Goal: Task Accomplishment & Management: Manage account settings

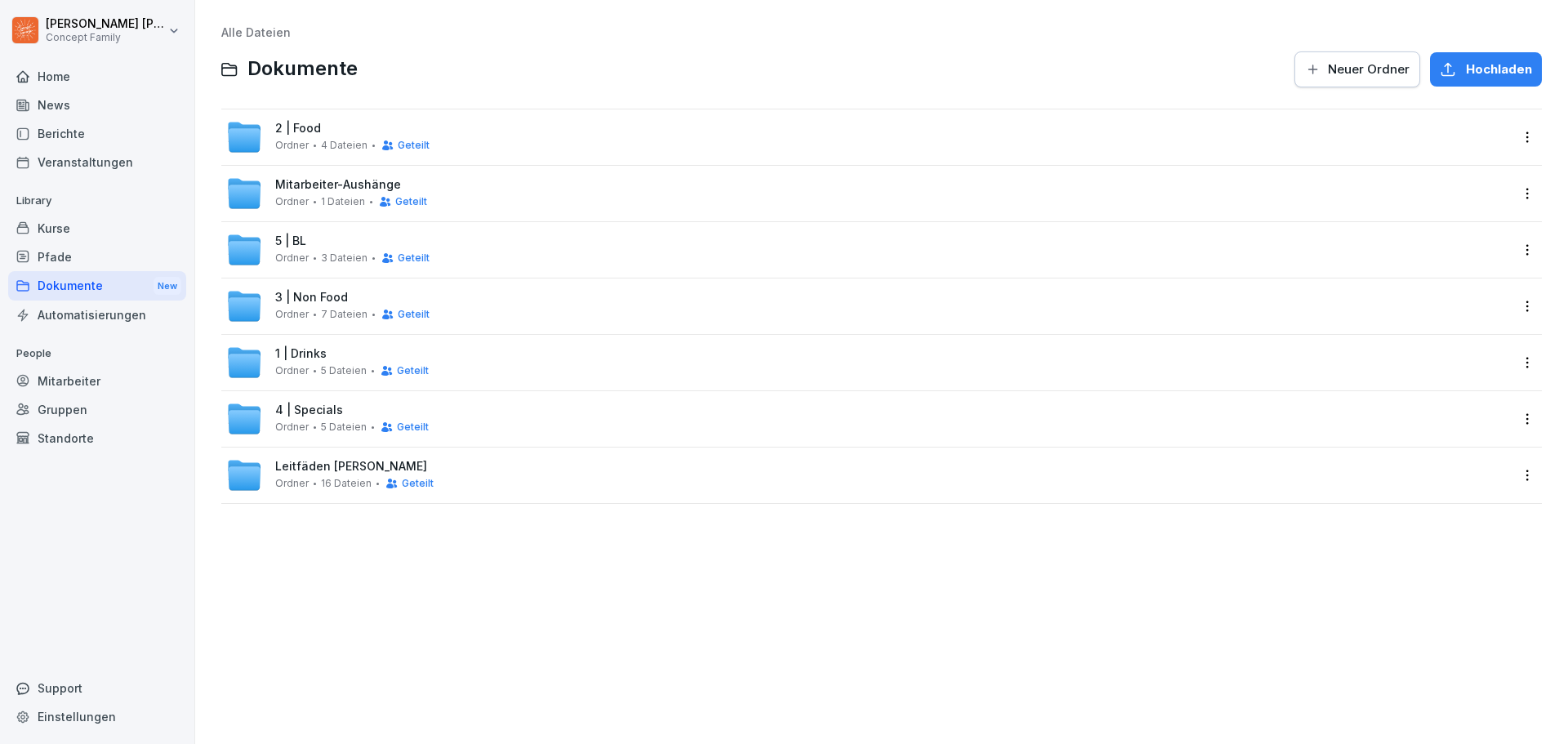
click at [55, 100] on div "News" at bounding box center [97, 105] width 178 height 29
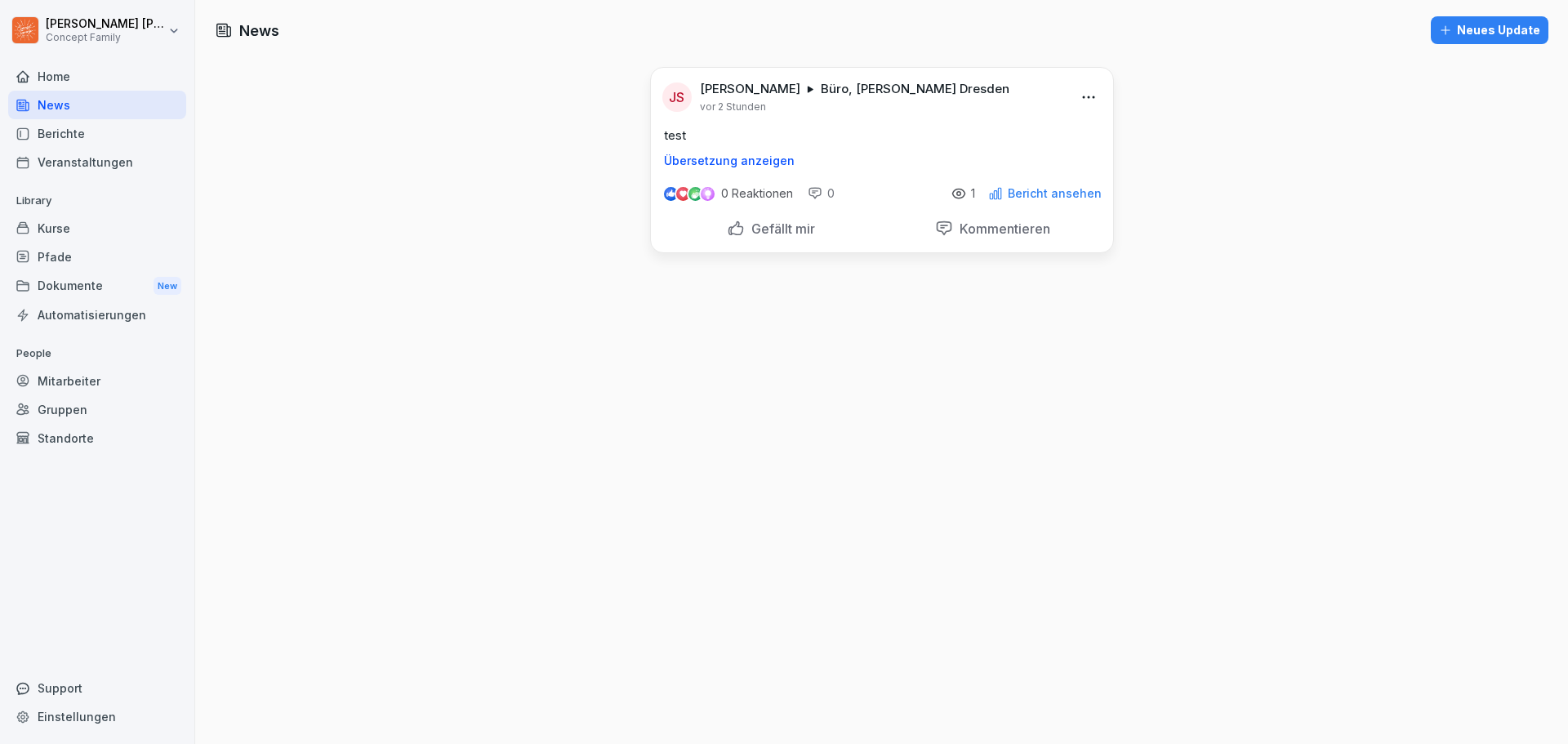
click at [67, 126] on div "Berichte" at bounding box center [97, 133] width 178 height 29
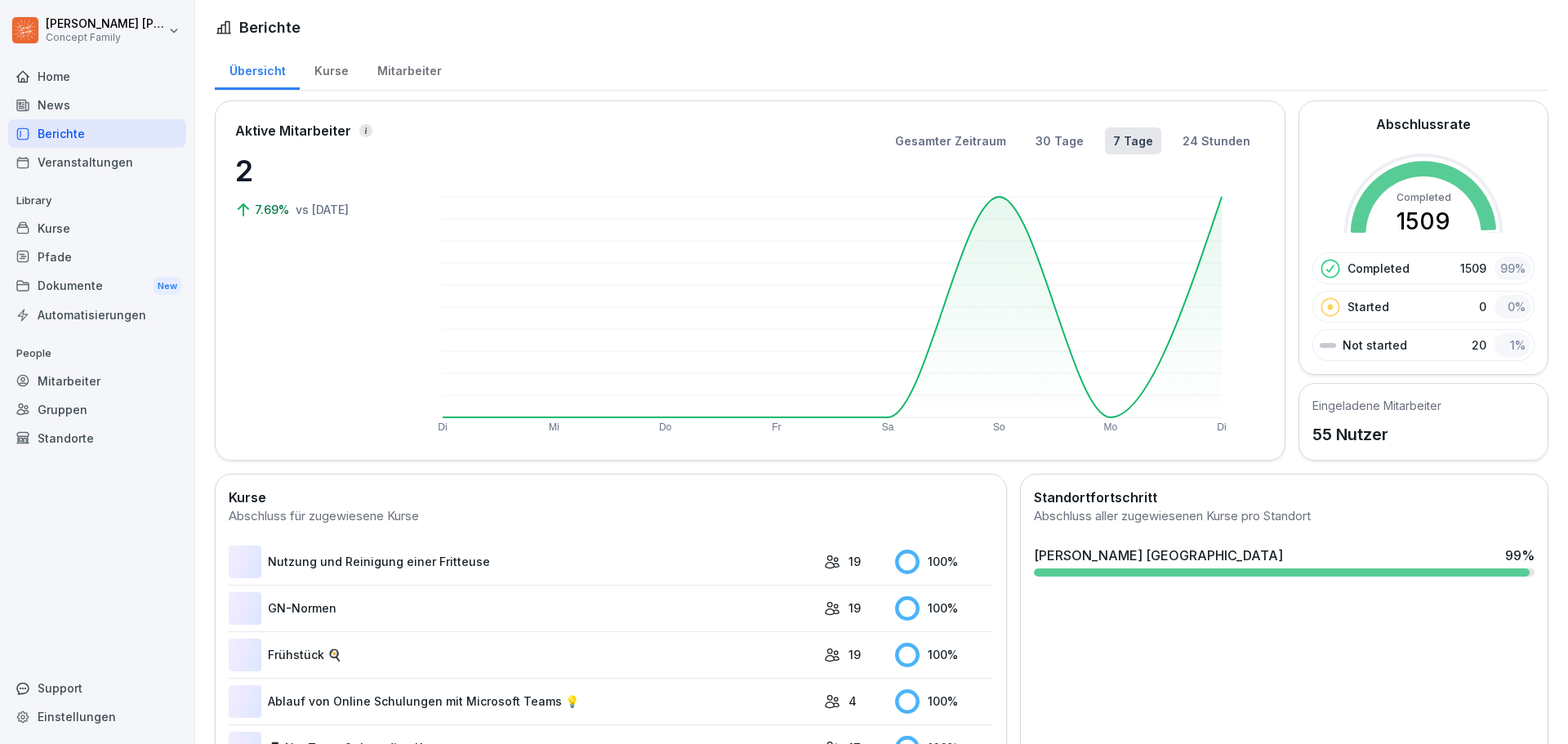
click at [62, 99] on div "News" at bounding box center [97, 105] width 178 height 29
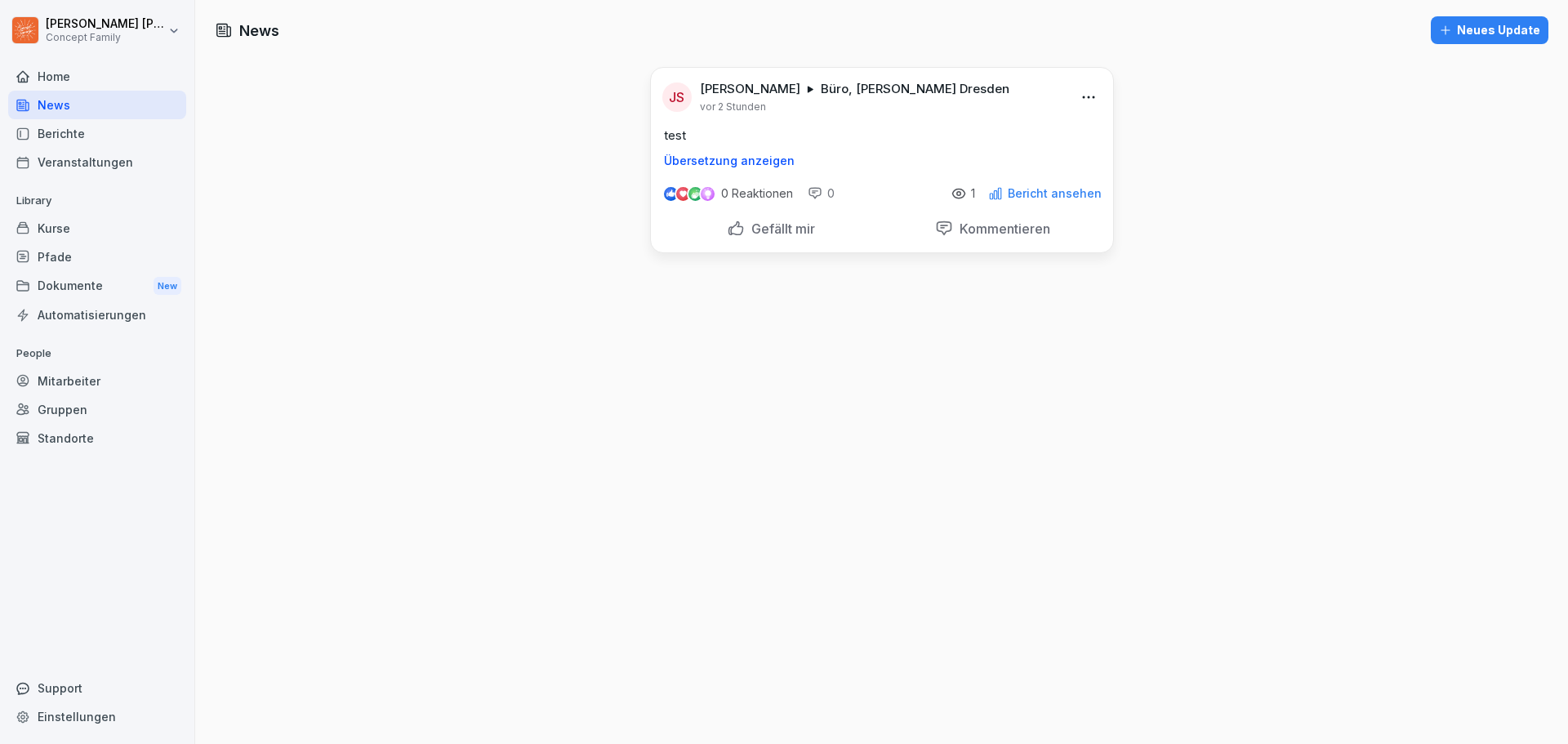
click at [83, 77] on div "Home" at bounding box center [97, 76] width 178 height 29
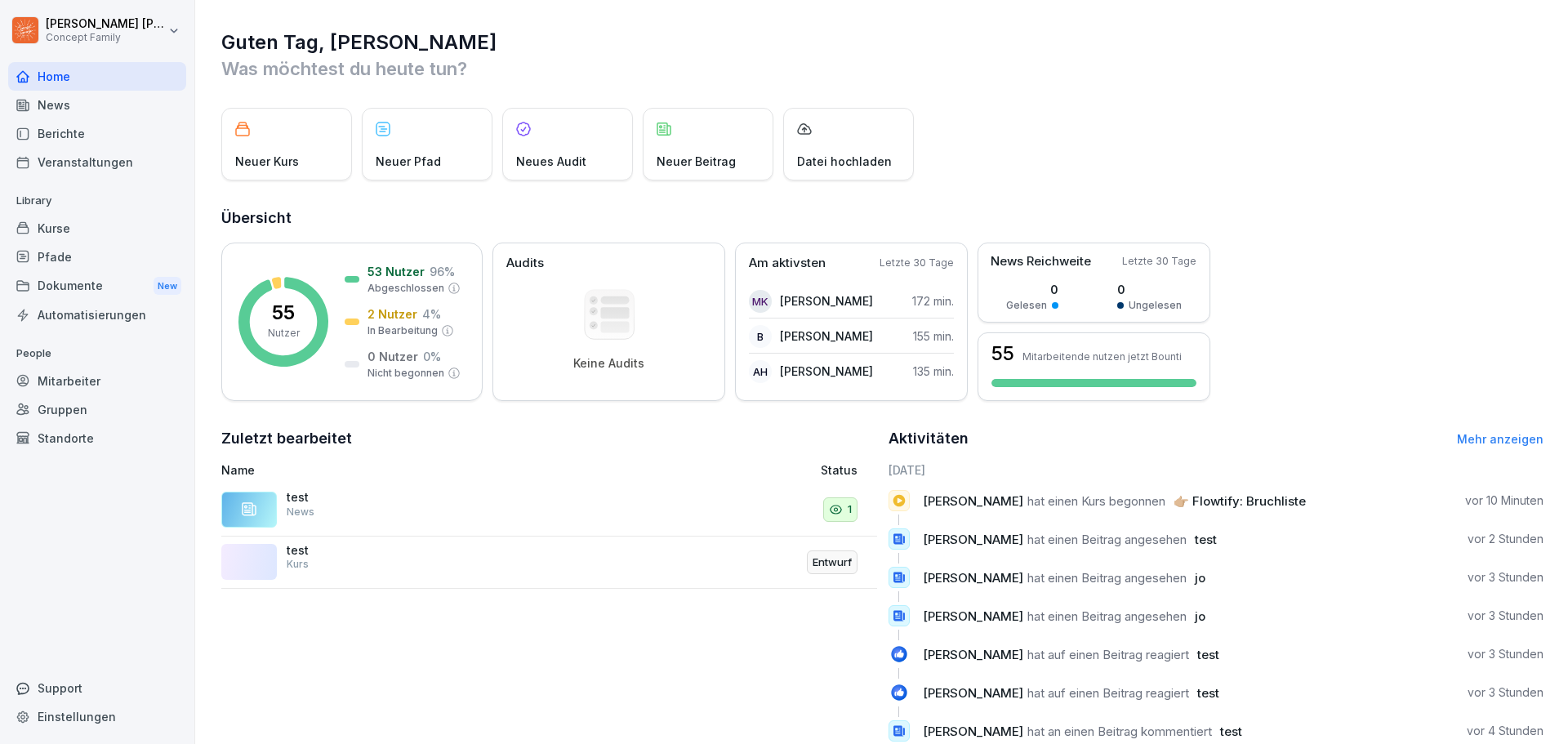
click at [67, 103] on div "News" at bounding box center [97, 105] width 178 height 29
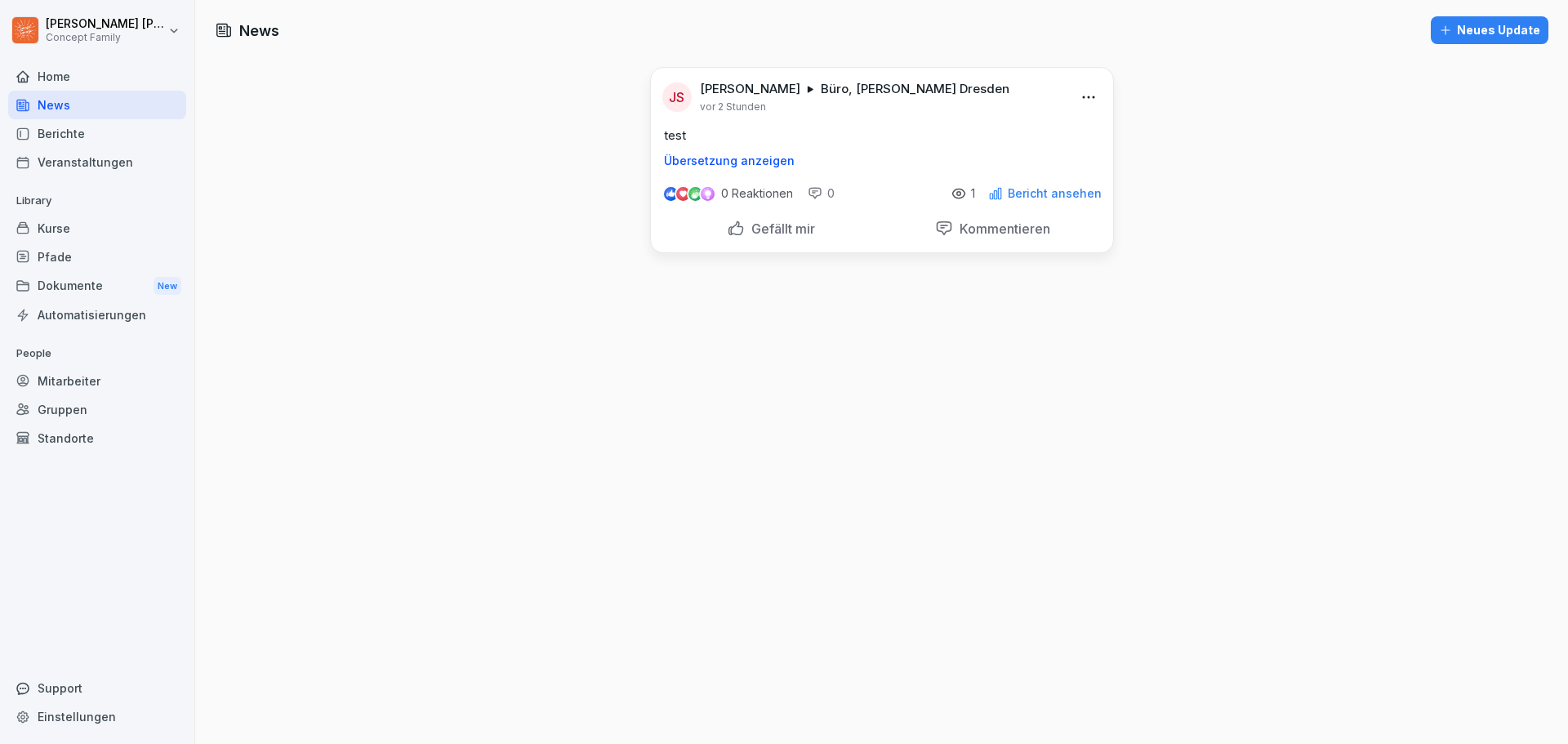
click at [66, 139] on div "Berichte" at bounding box center [97, 133] width 178 height 29
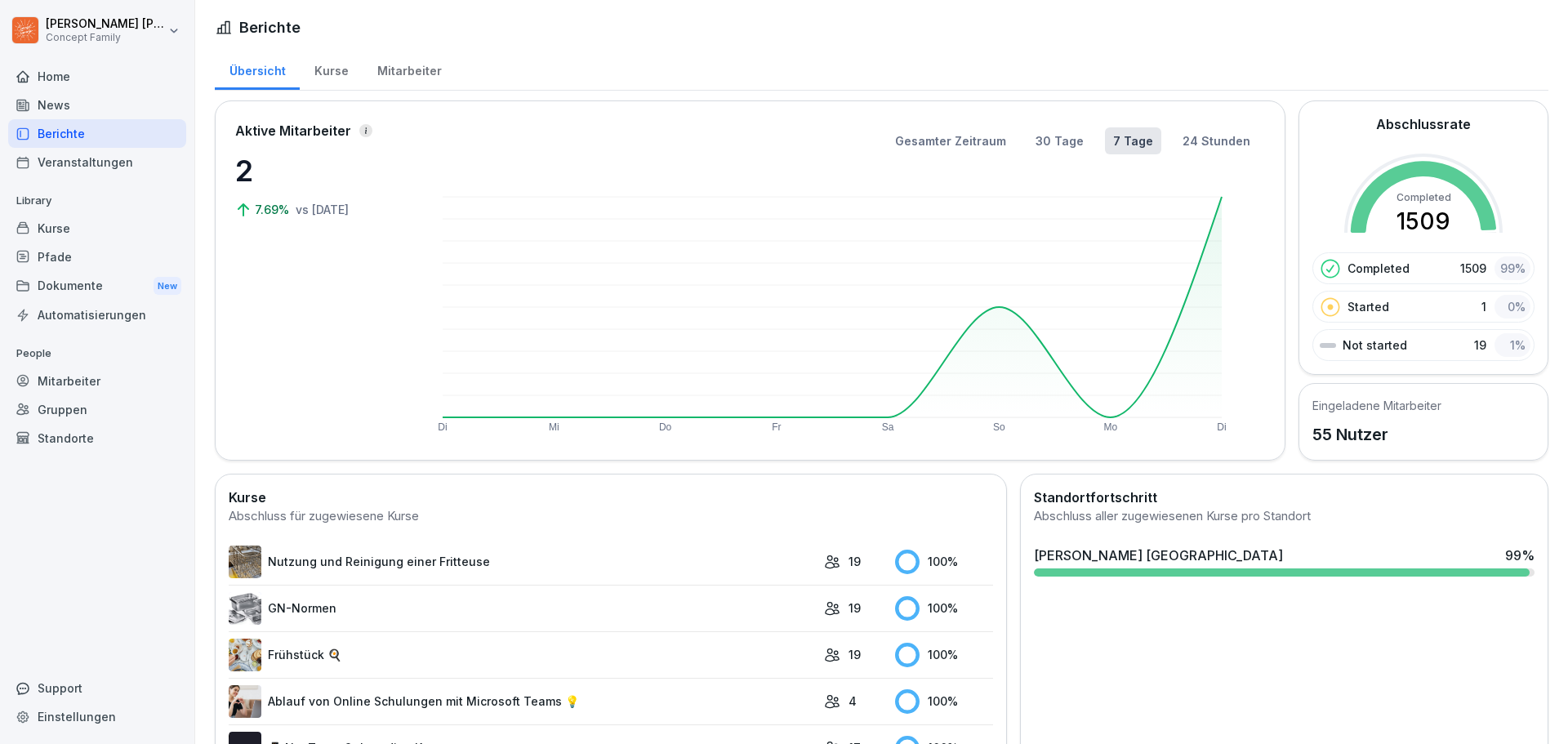
click at [74, 161] on div "Veranstaltungen" at bounding box center [97, 162] width 178 height 29
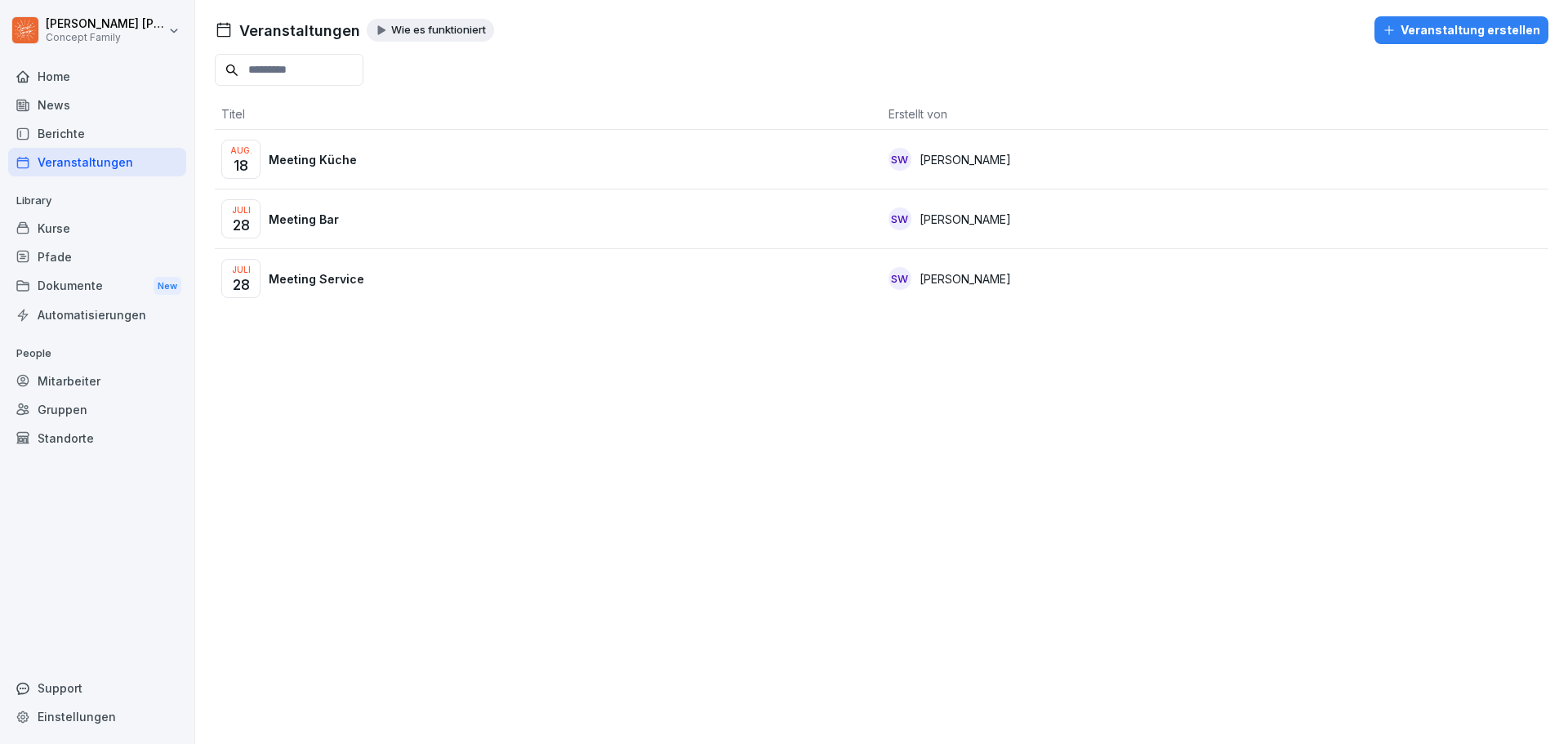
click at [78, 134] on div "Berichte" at bounding box center [97, 133] width 178 height 29
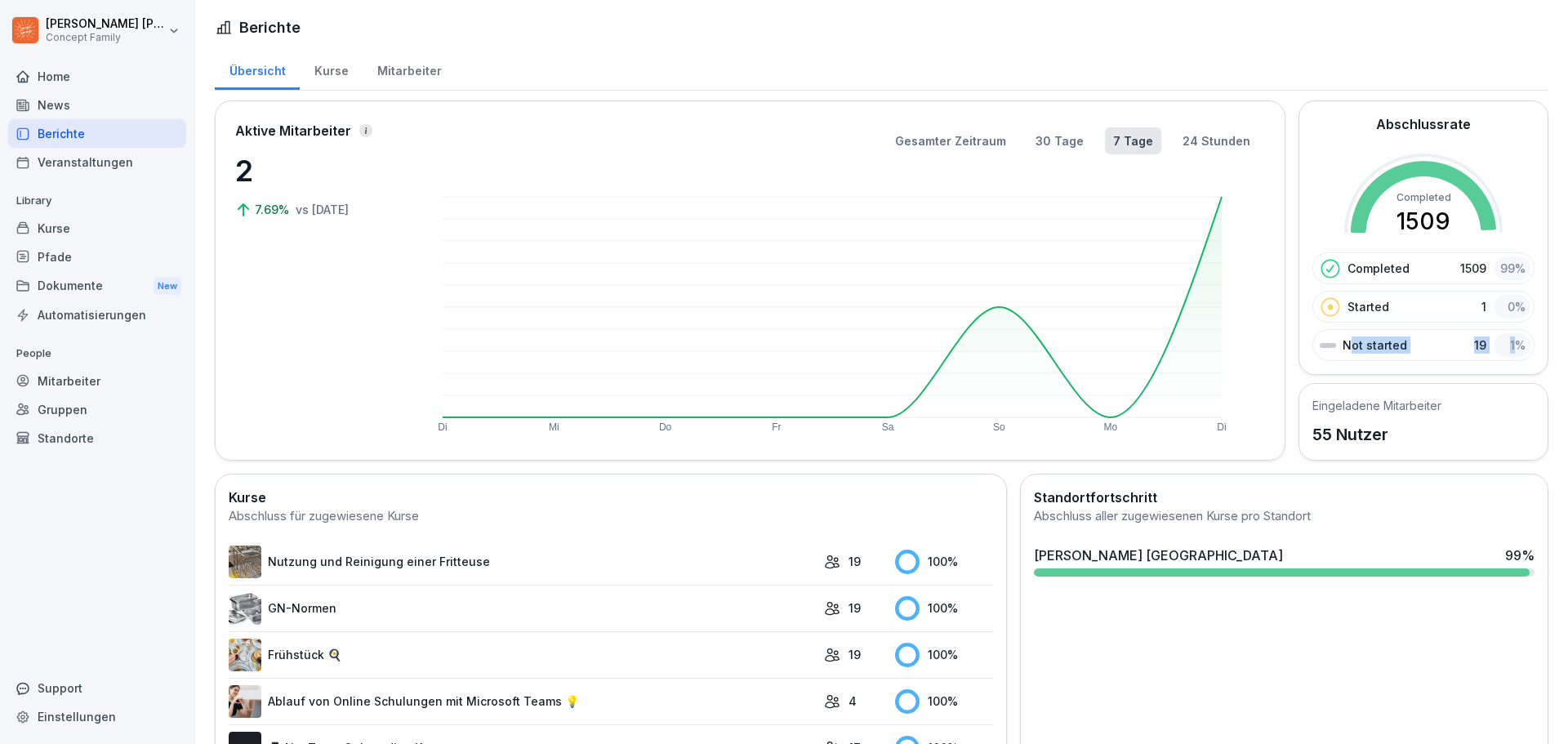
drag, startPoint x: 1336, startPoint y: 346, endPoint x: 1507, endPoint y: 347, distance: 171.0
click at [1507, 347] on div "Not started 19 1 %" at bounding box center [1423, 345] width 222 height 32
click at [1514, 347] on div "1 %" at bounding box center [1513, 344] width 36 height 23
click at [328, 67] on div "Kurse" at bounding box center [331, 69] width 63 height 41
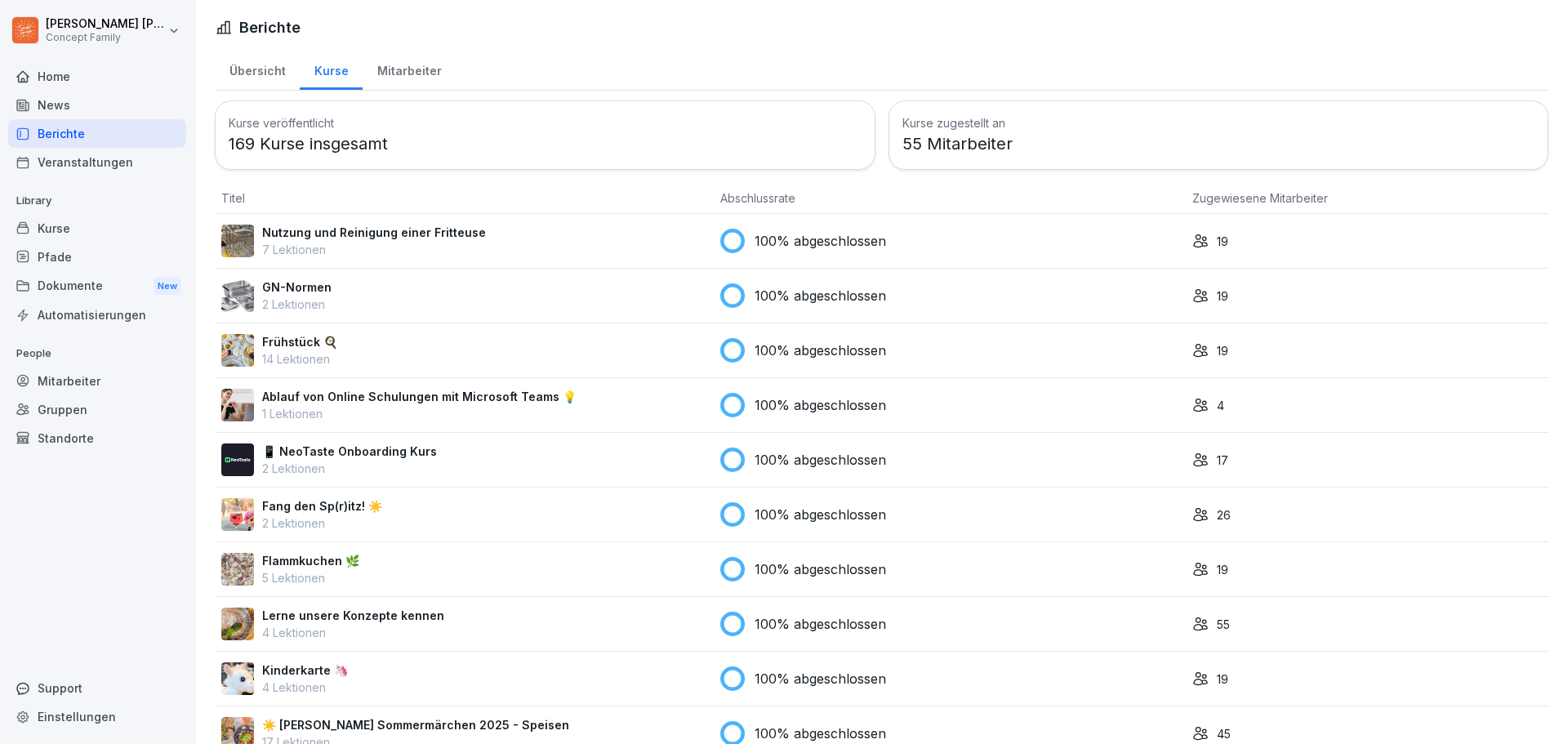
click at [420, 69] on div "Mitarbeiter" at bounding box center [409, 69] width 93 height 41
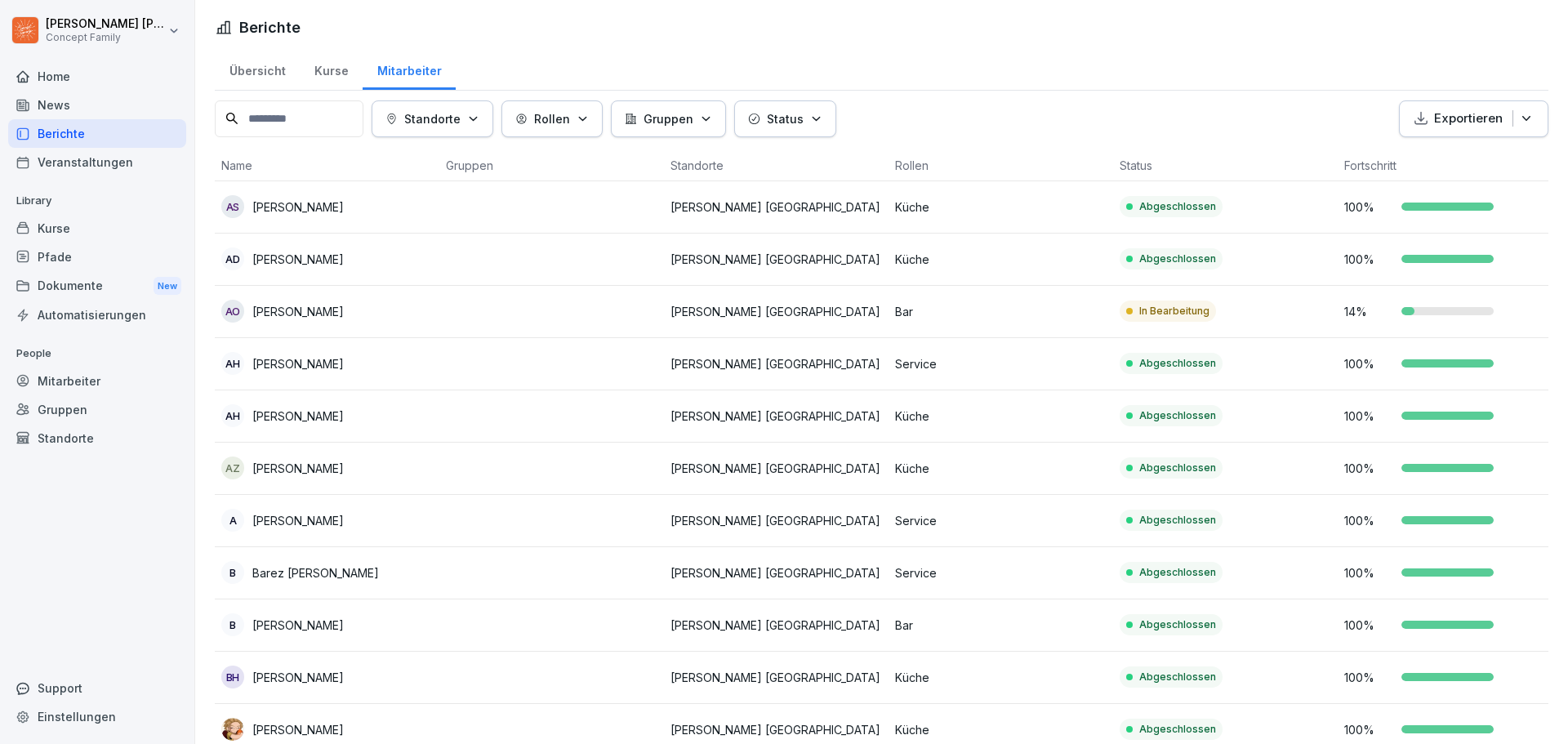
click at [335, 71] on div "Kurse" at bounding box center [331, 69] width 63 height 41
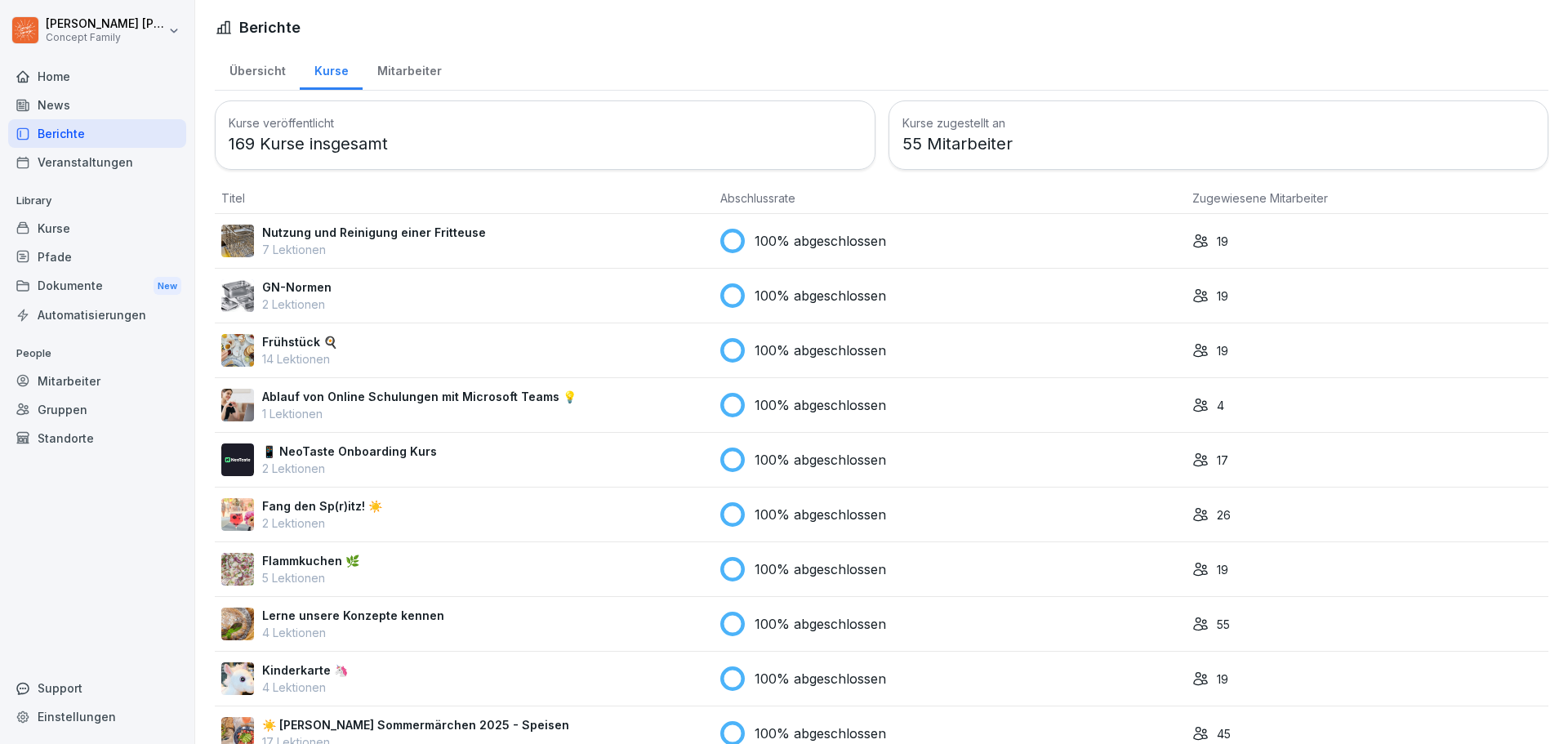
click at [63, 111] on div "News" at bounding box center [97, 105] width 178 height 29
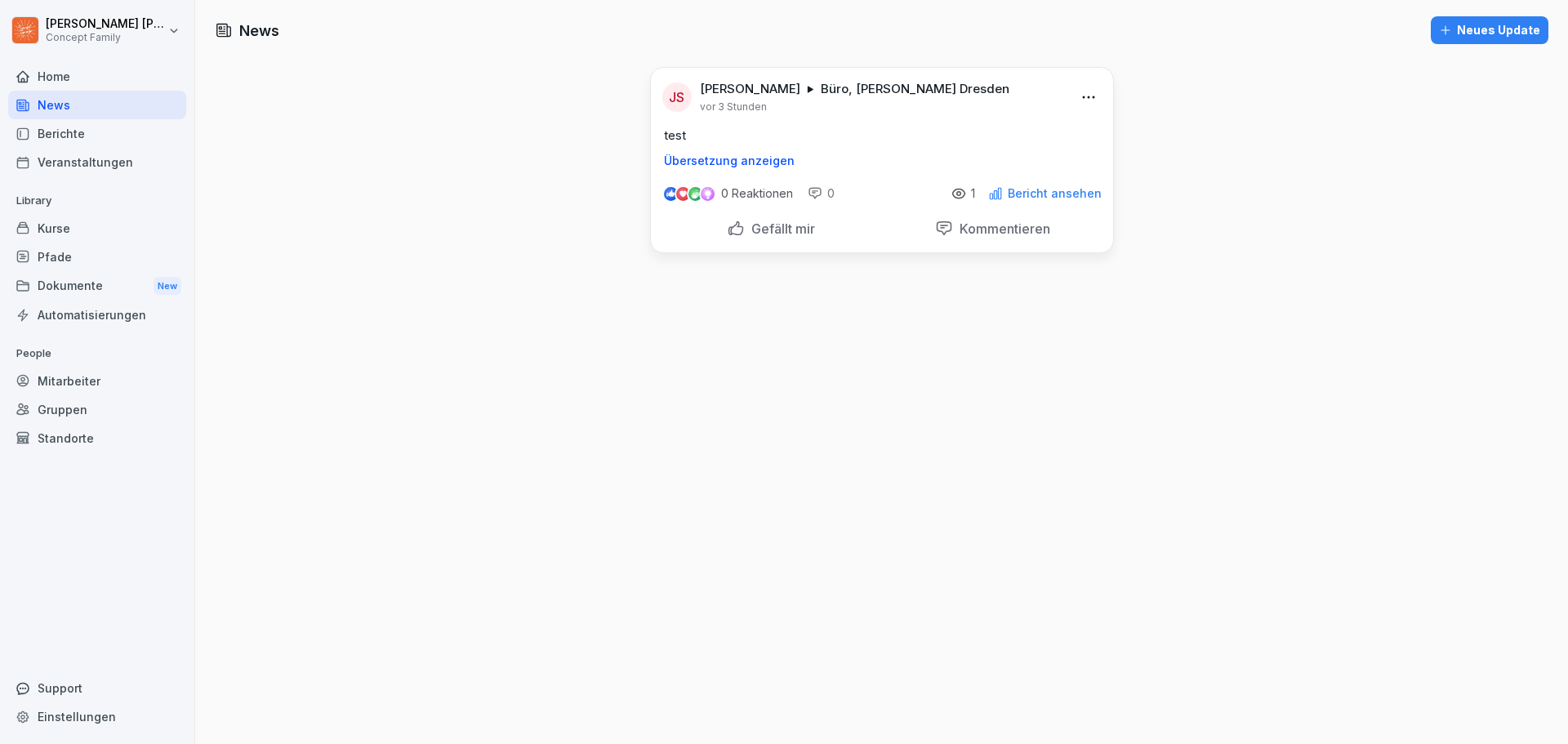
click at [539, 270] on div "News Neues Update JS Jakob Schmidt Büro, Wilma Wunder Dresden vor 3 Stunden tes…" at bounding box center [882, 372] width 1373 height 744
click at [1057, 198] on p "Bericht ansehen" at bounding box center [1055, 193] width 94 height 13
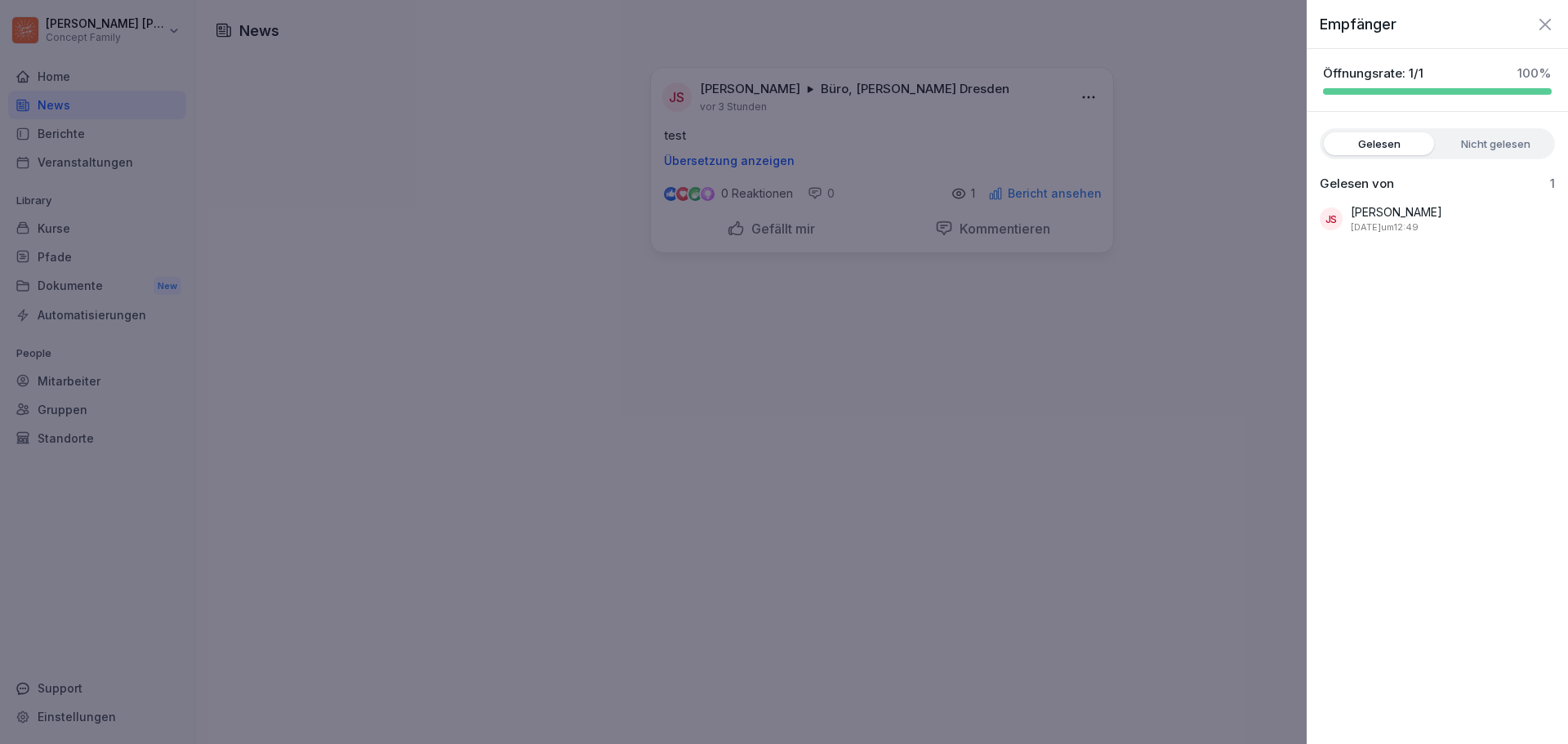
click at [1543, 29] on icon "button" at bounding box center [1545, 24] width 20 height 20
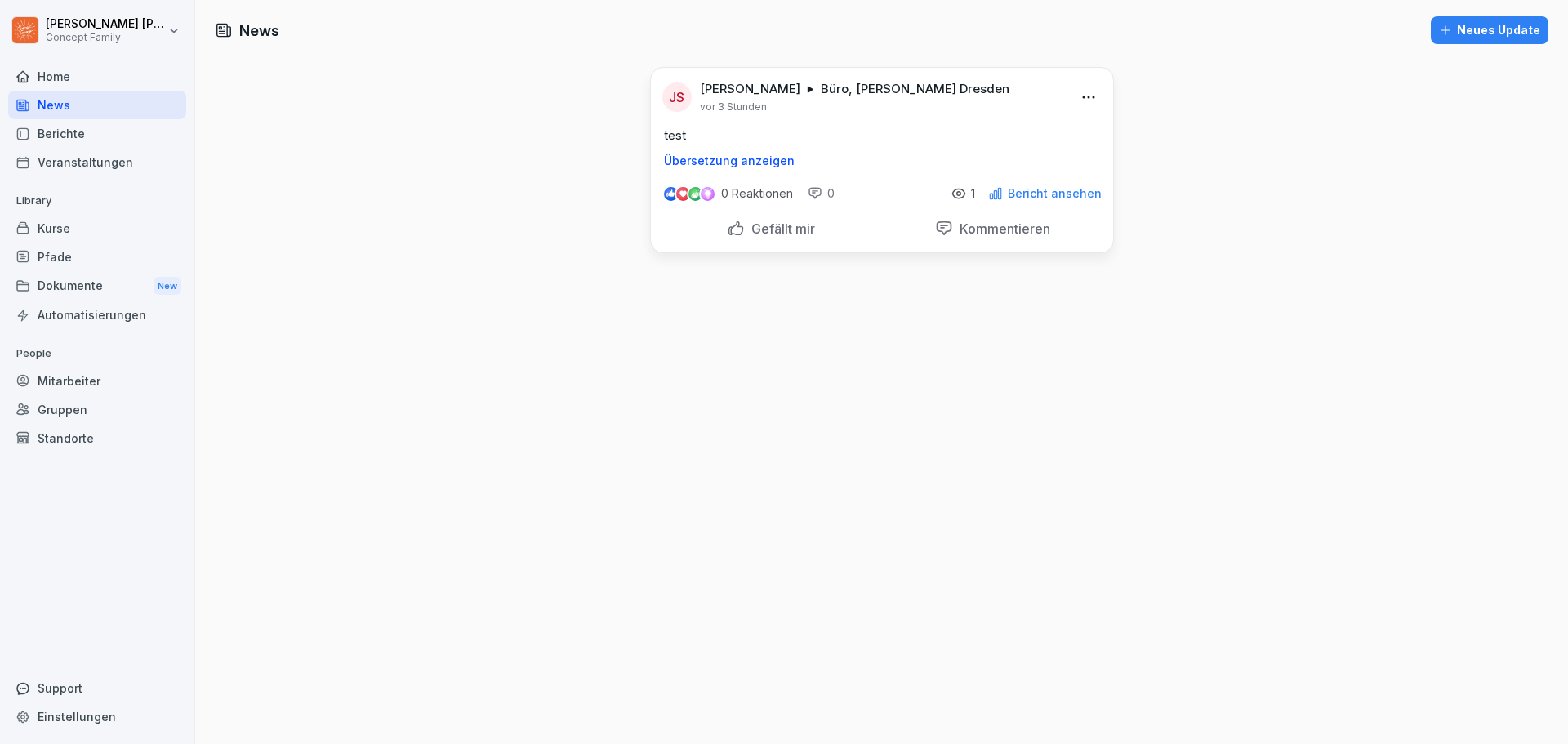
click at [1181, 129] on div "News Neues Update JS Jakob Schmidt Büro, Wilma Wunder Dresden vor 3 Stunden tes…" at bounding box center [882, 372] width 1373 height 744
click at [297, 81] on div "News Neues Update JS Jakob Schmidt Büro, Wilma Wunder Dresden vor 3 Stunden tes…" at bounding box center [882, 372] width 1373 height 744
click at [66, 141] on div "Berichte" at bounding box center [97, 133] width 178 height 29
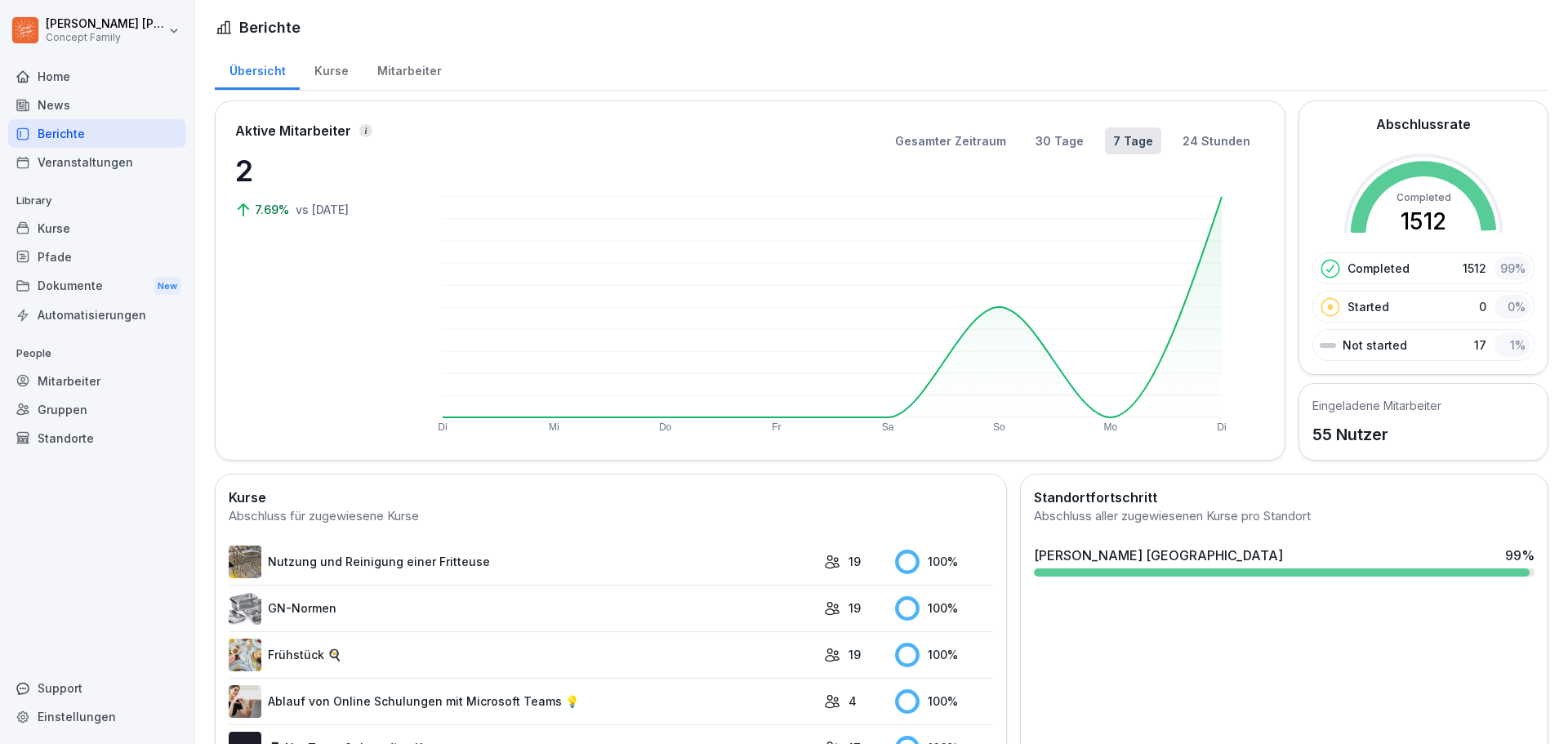
click at [106, 166] on div "Veranstaltungen" at bounding box center [97, 162] width 178 height 29
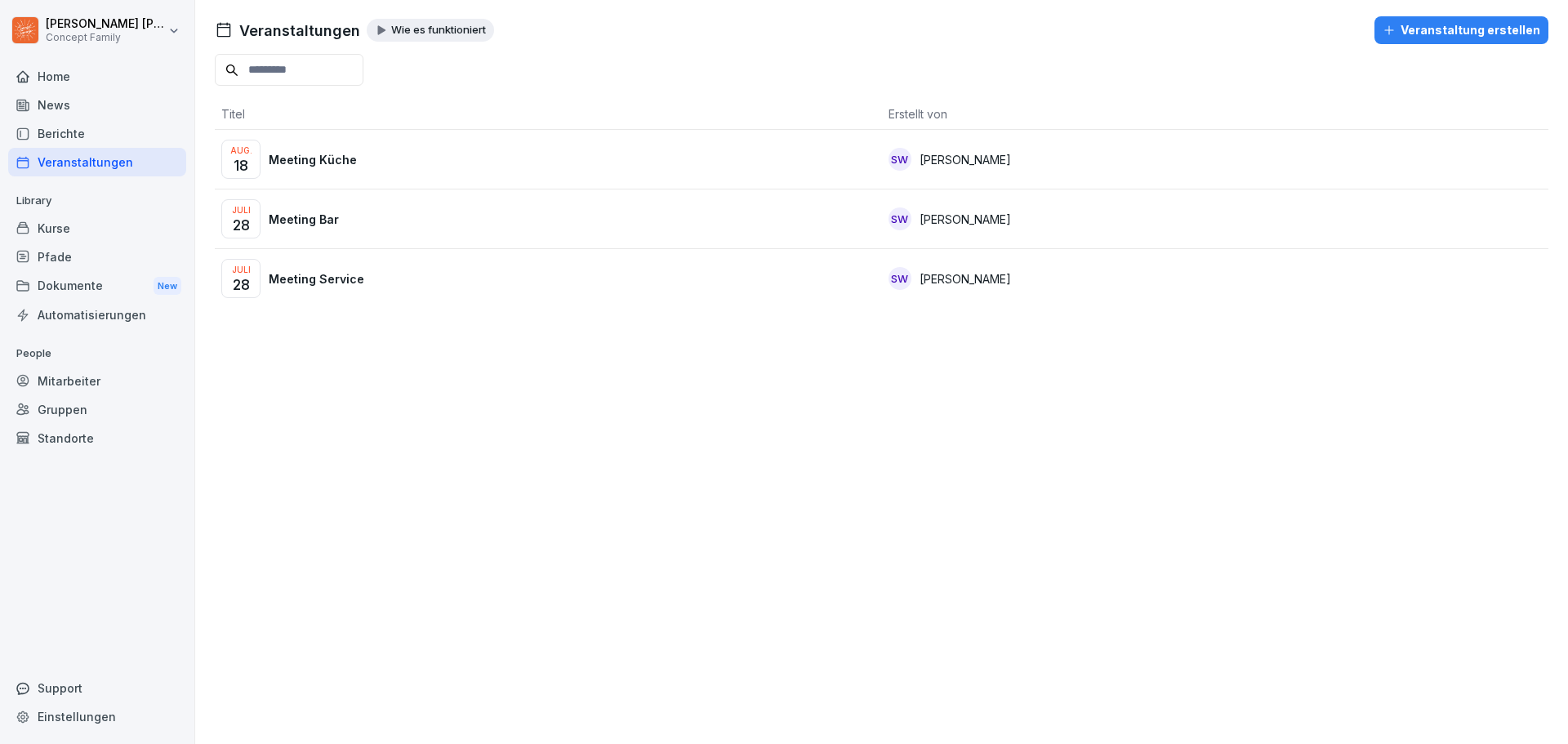
click at [67, 230] on div "Kurse" at bounding box center [97, 227] width 178 height 29
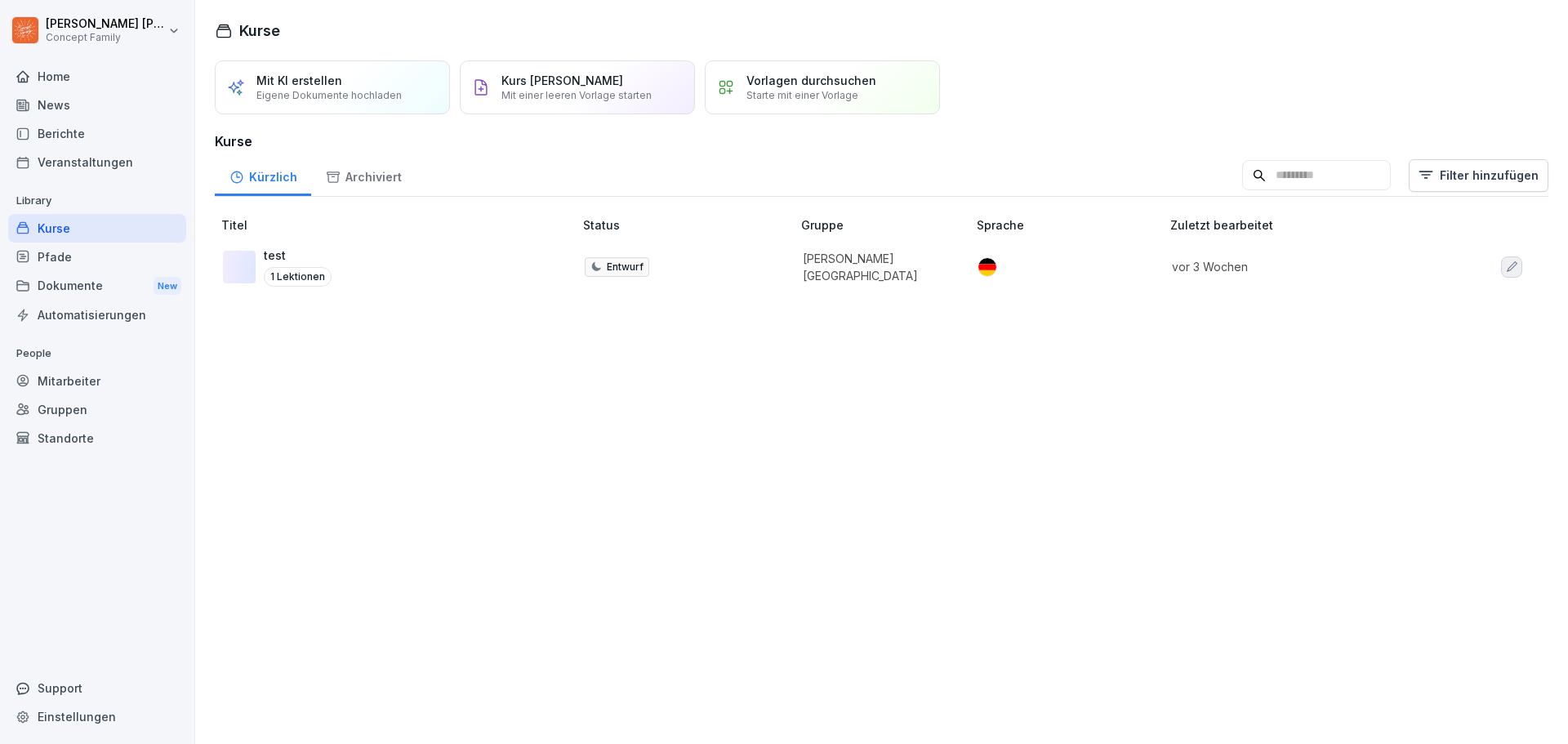
click at [82, 258] on div "Pfade" at bounding box center [97, 257] width 178 height 29
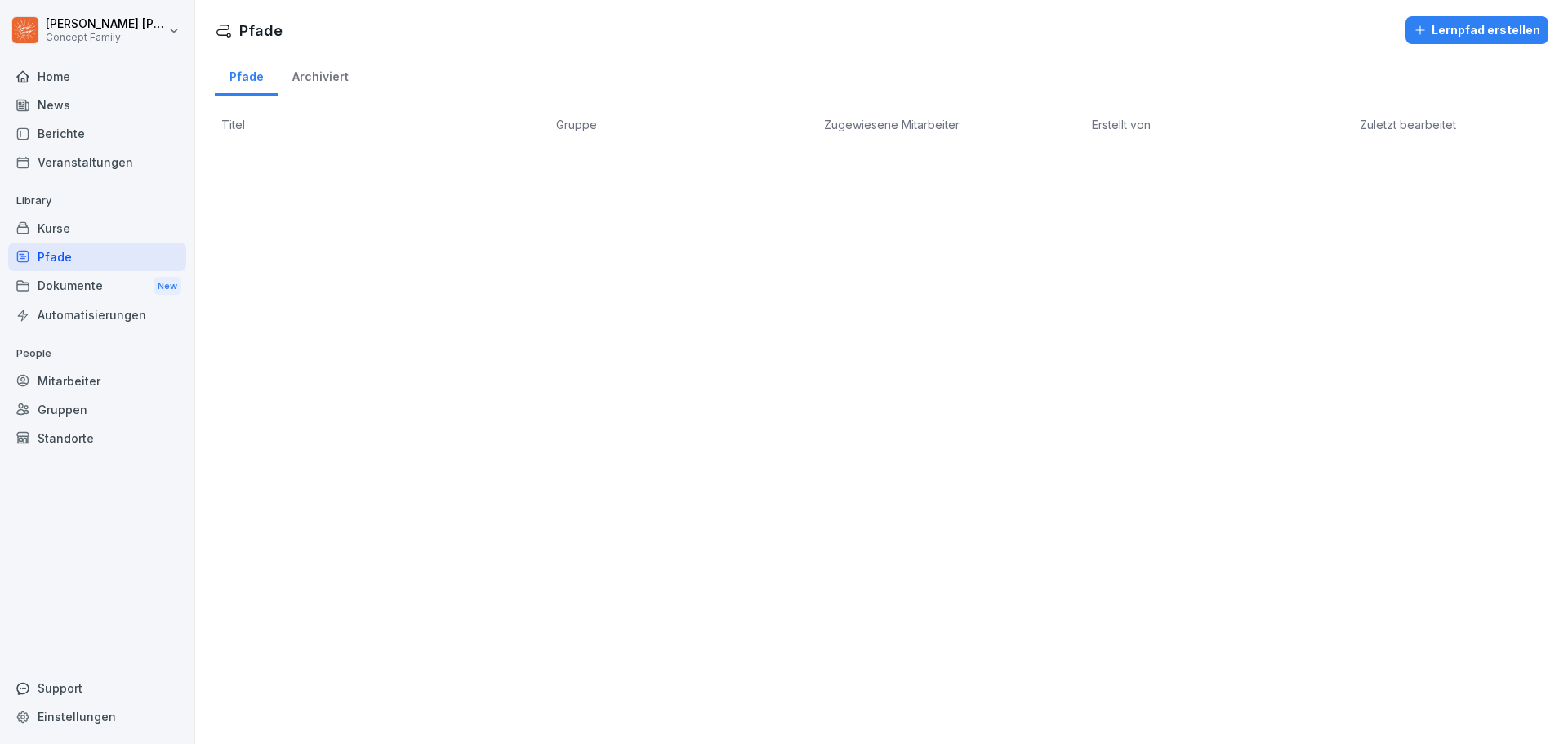
click at [85, 286] on div "Dokumente New" at bounding box center [97, 286] width 178 height 30
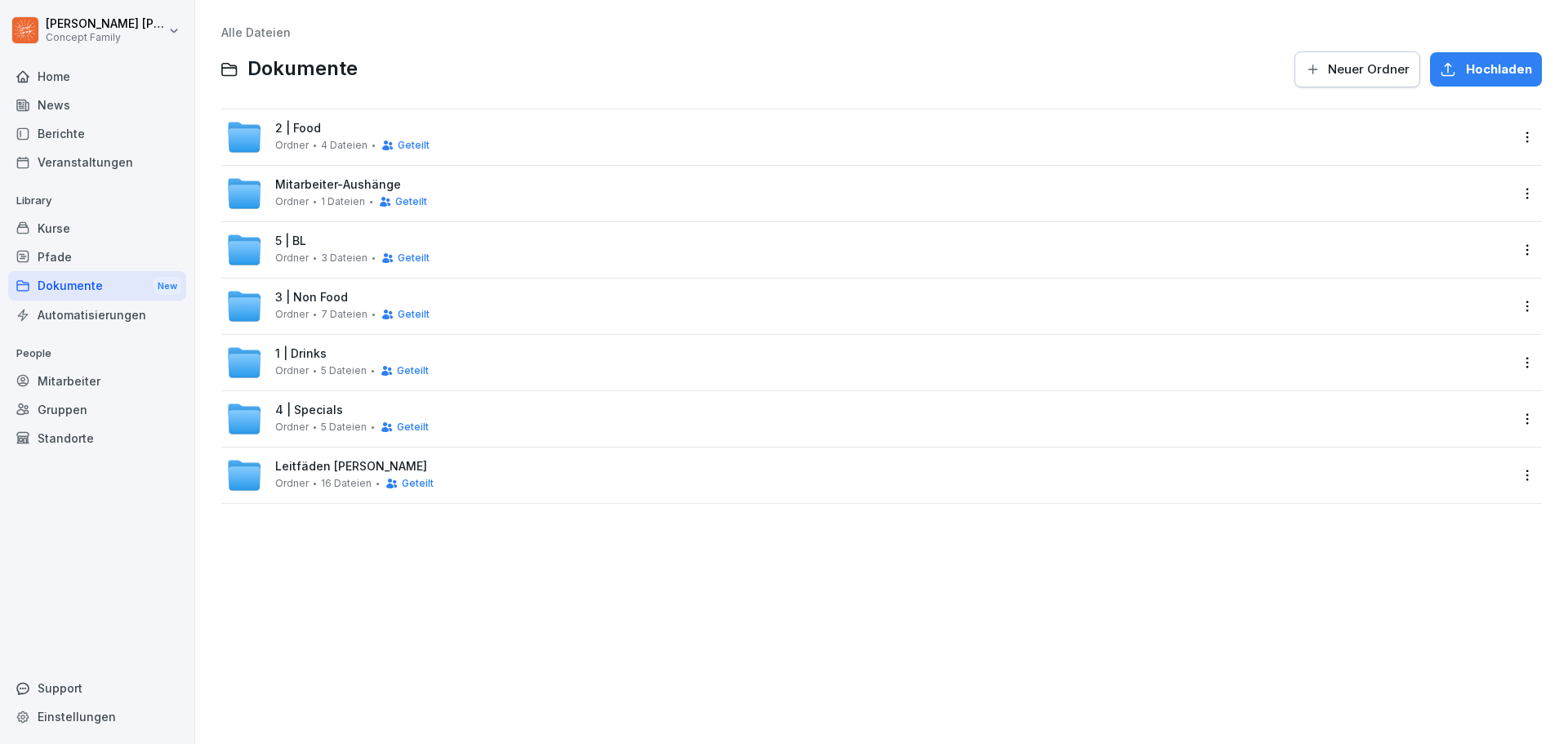
click at [94, 311] on div "Automatisierungen" at bounding box center [97, 315] width 178 height 29
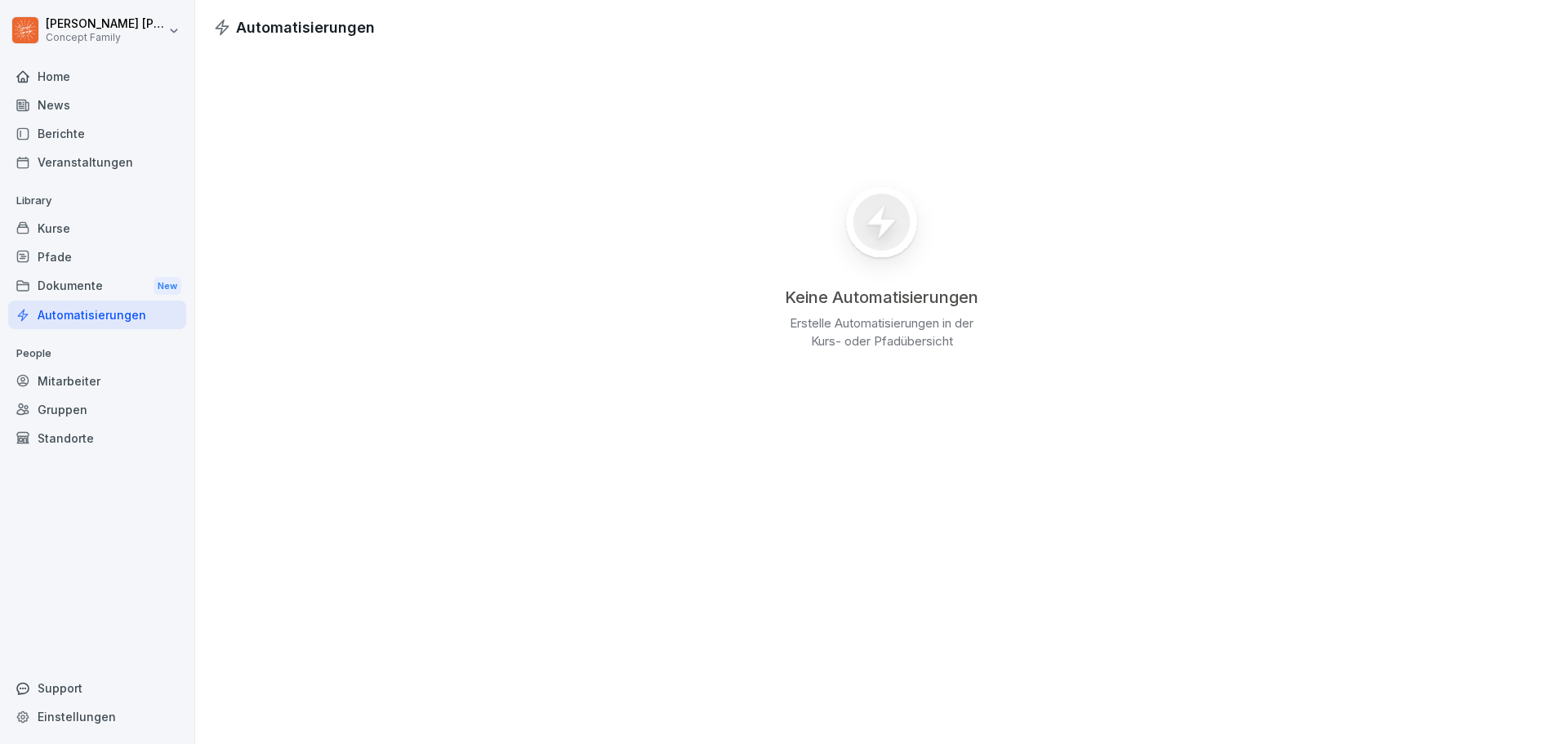
click at [74, 275] on div "Dokumente New" at bounding box center [97, 286] width 178 height 30
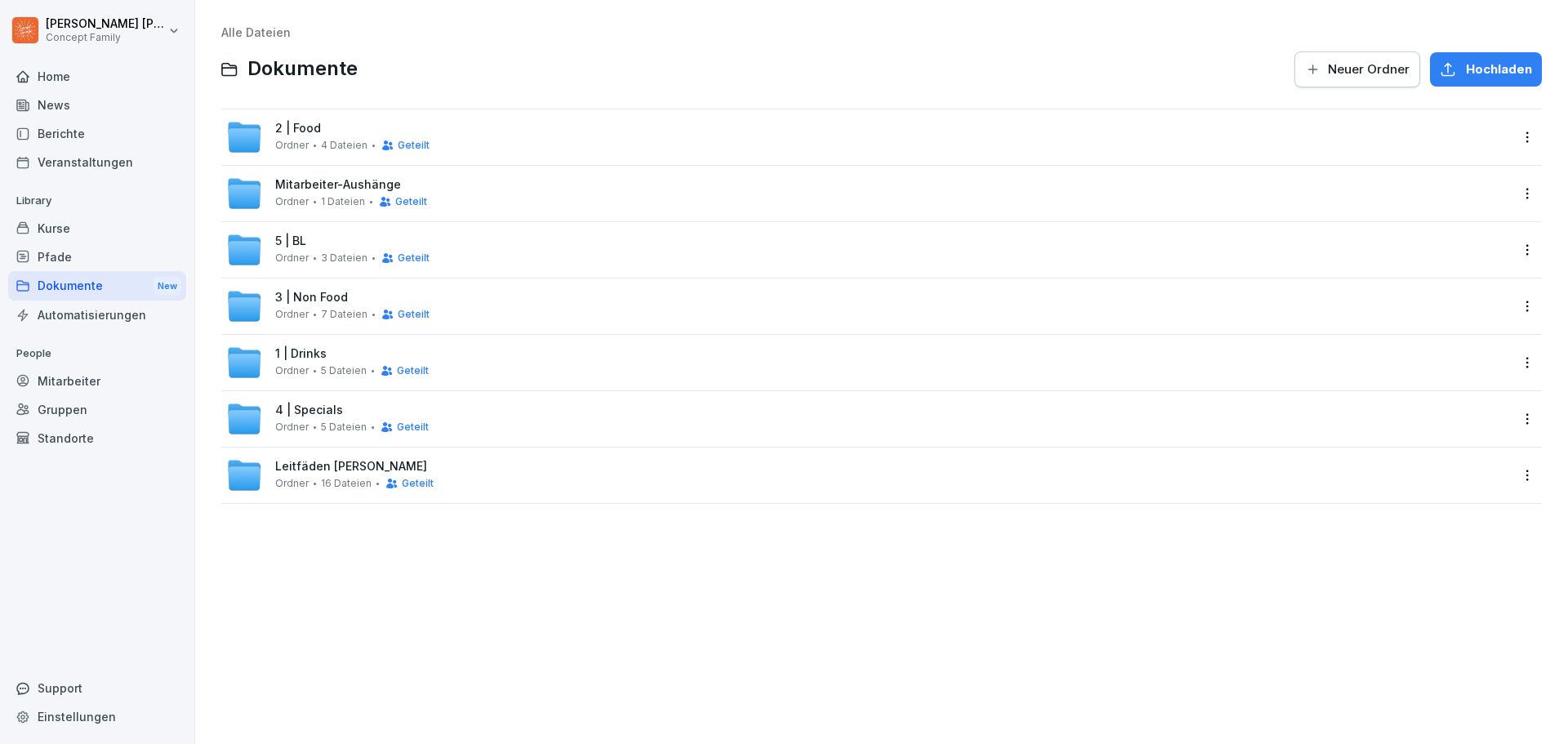
click at [70, 256] on div "Pfade" at bounding box center [97, 257] width 178 height 29
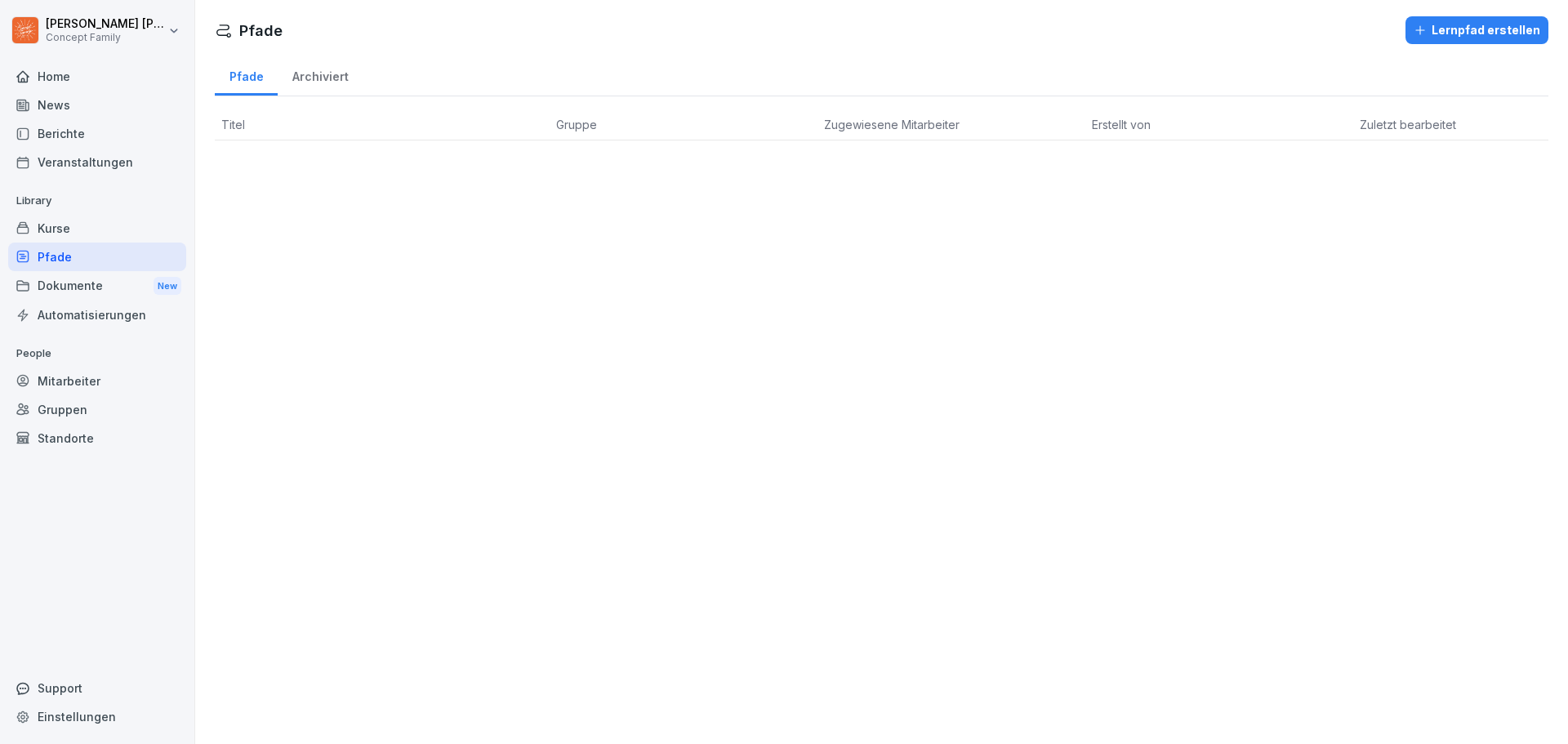
click at [74, 234] on div "Kurse" at bounding box center [97, 227] width 178 height 29
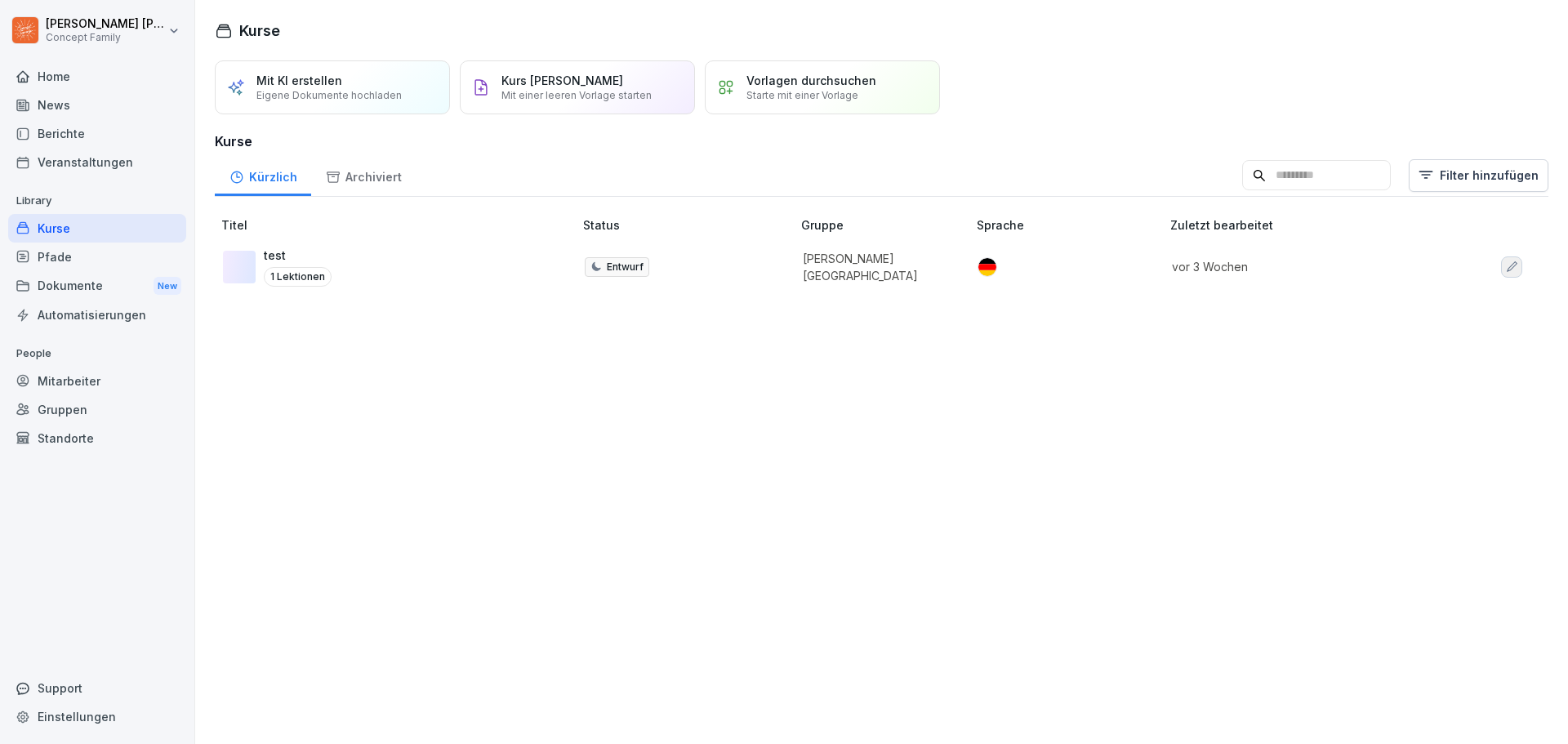
click at [81, 164] on div "Veranstaltungen" at bounding box center [97, 162] width 178 height 29
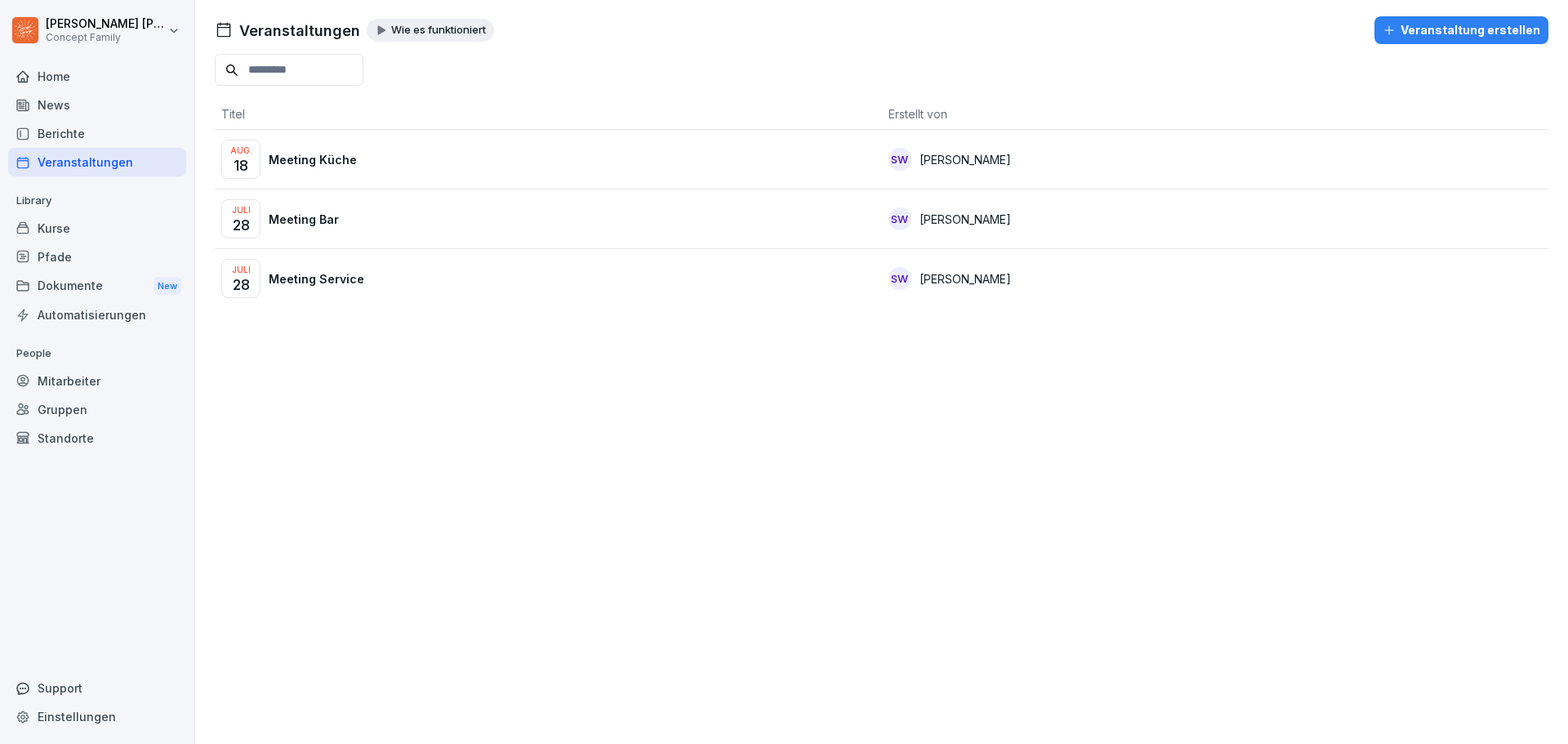
click at [660, 394] on div "Veranstaltungen Wie es funktioniert Veranstaltung erstellen Titel Erstellt von …" at bounding box center [882, 372] width 1373 height 744
click at [317, 283] on p "Meeting Service" at bounding box center [316, 279] width 96 height 17
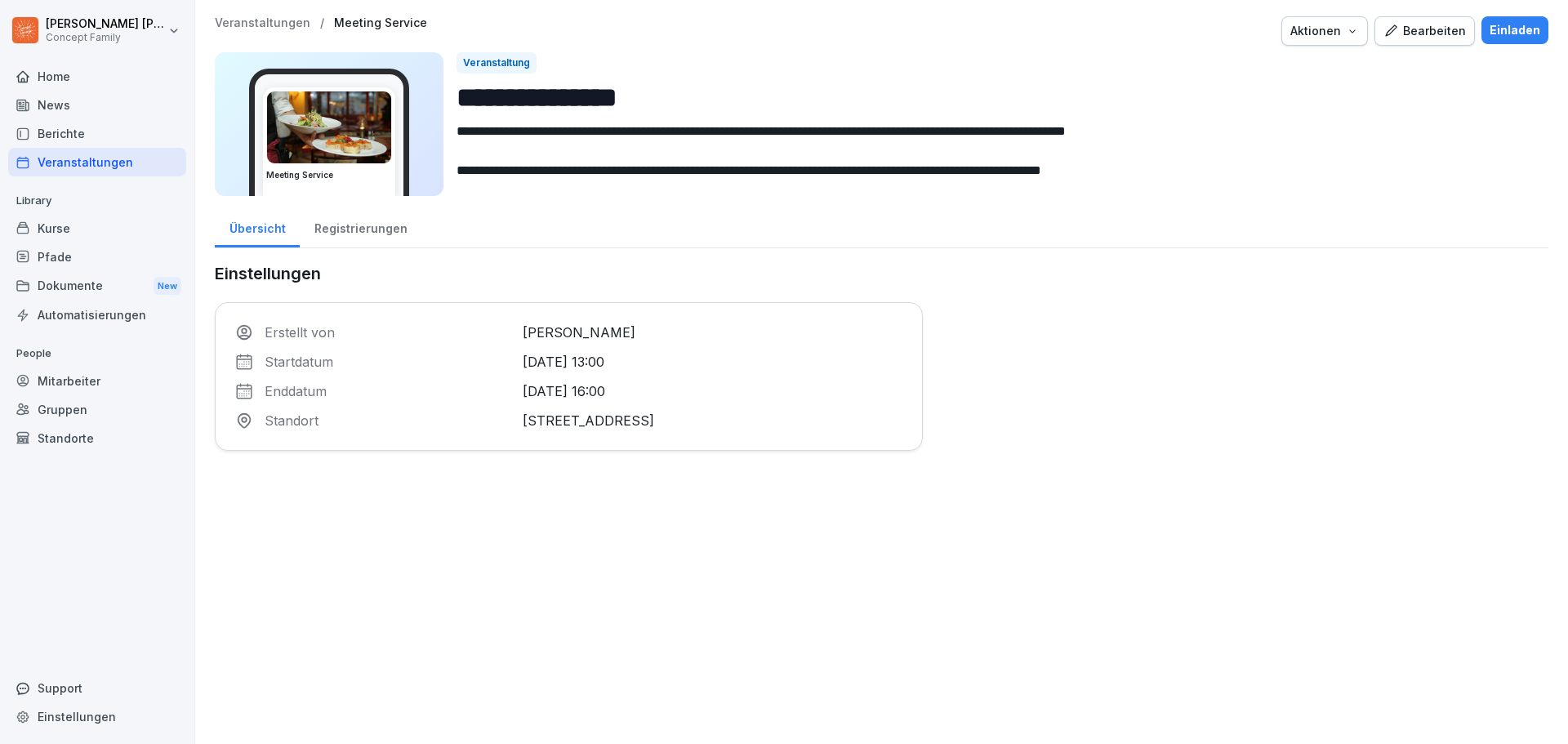
click at [377, 231] on div "Registrierungen" at bounding box center [360, 226] width 122 height 41
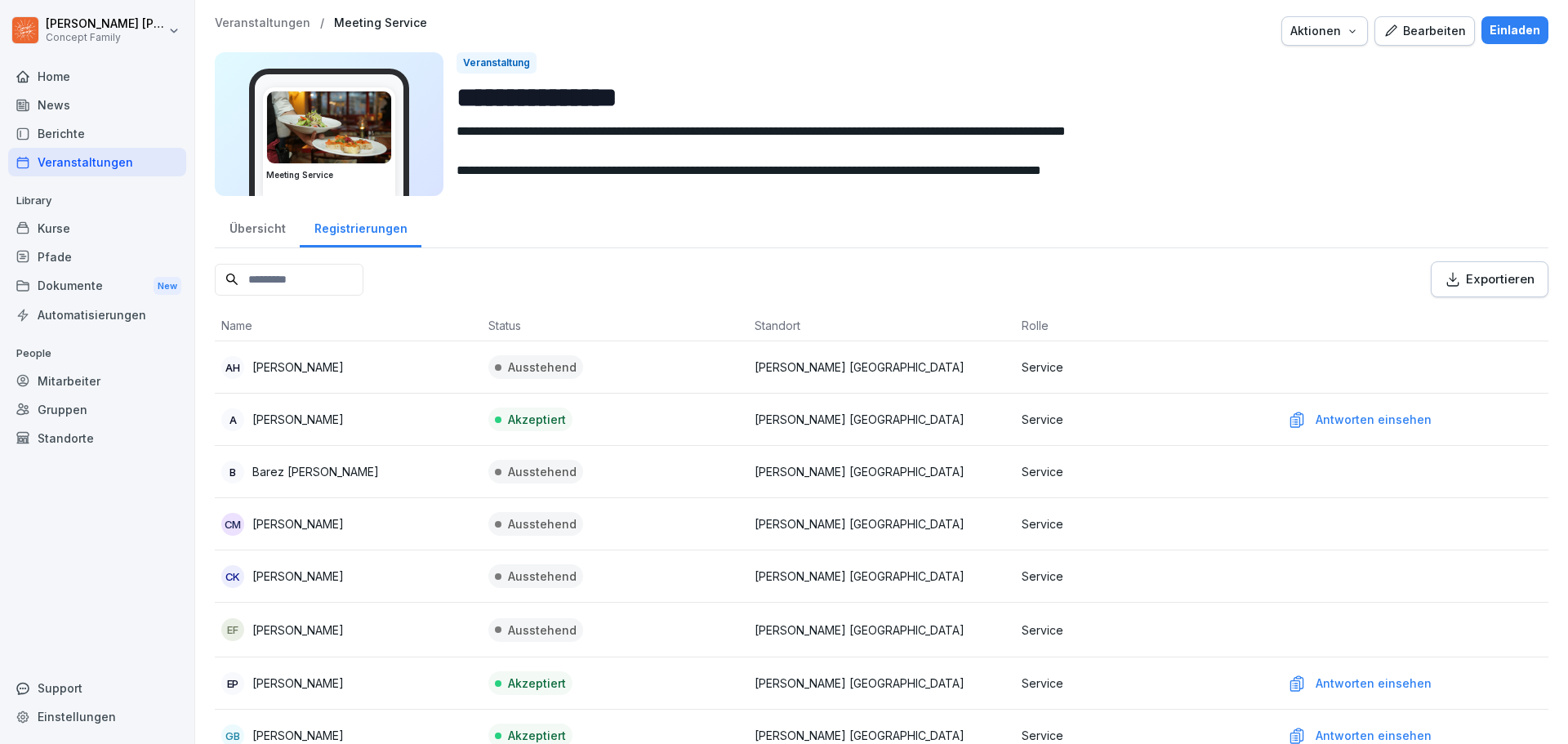
click at [1337, 30] on div "Aktionen" at bounding box center [1323, 31] width 68 height 18
click at [1310, 99] on p "Veranstaltung duplizieren" at bounding box center [1280, 97] width 137 height 15
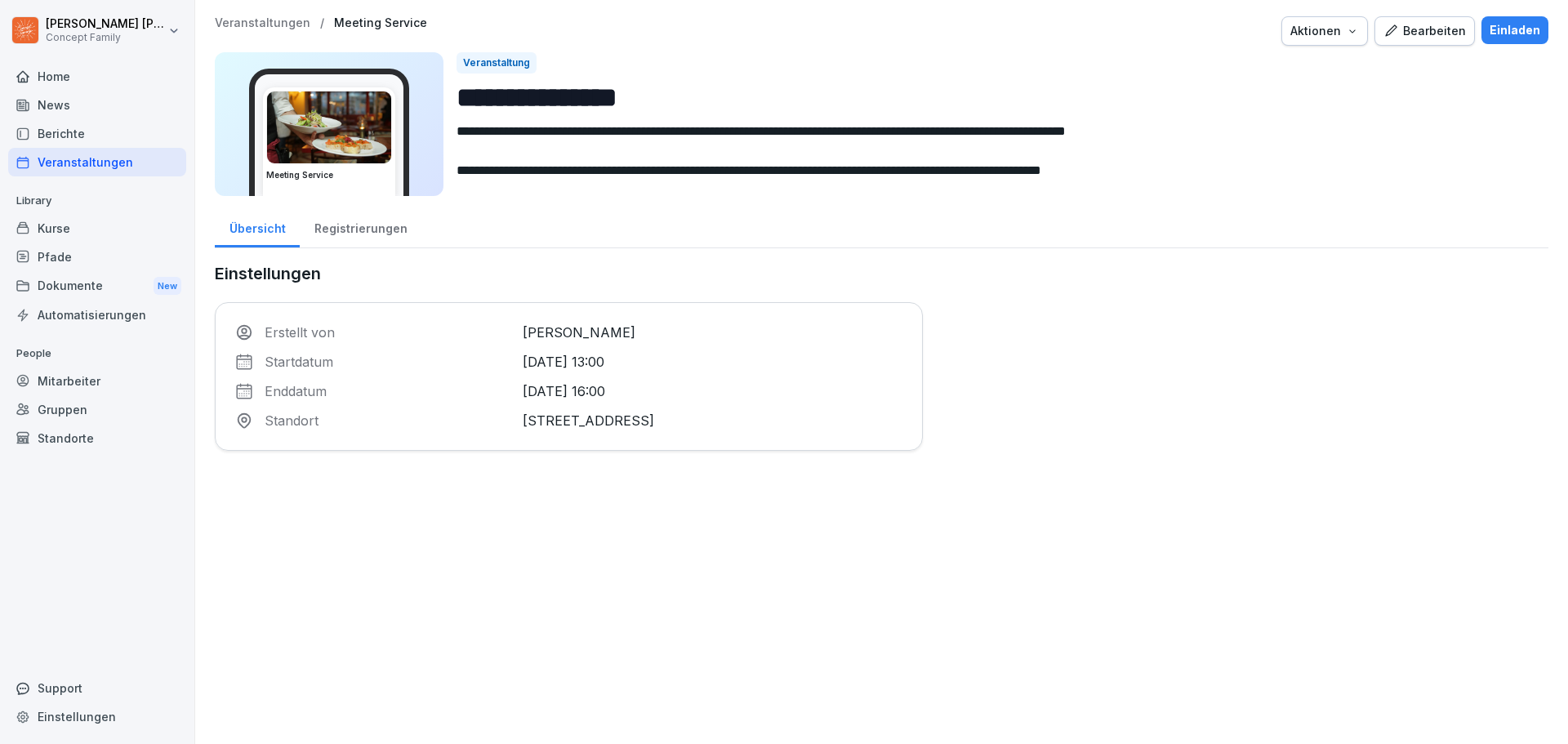
click at [369, 223] on div "Registrierungen" at bounding box center [360, 226] width 122 height 41
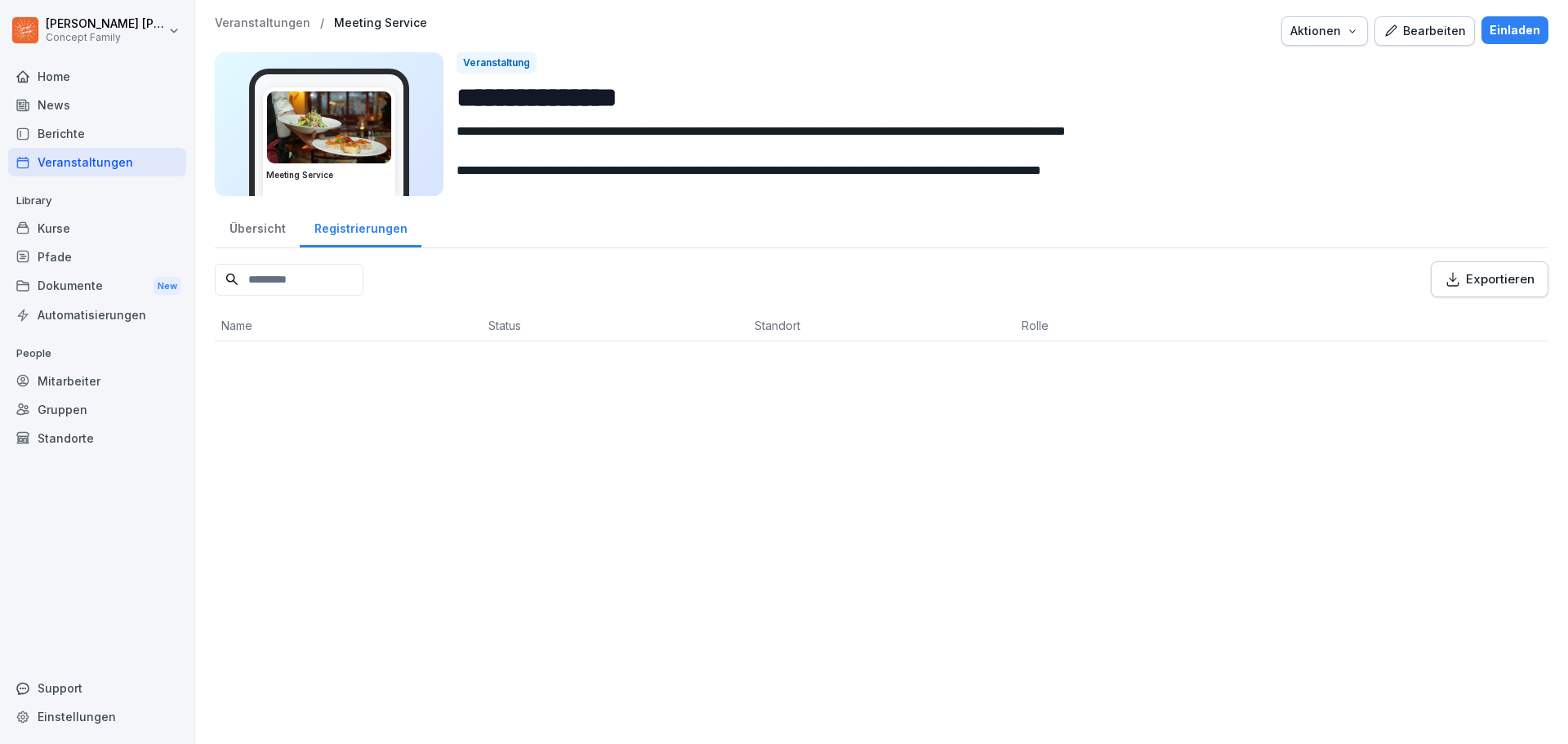
click at [272, 229] on div "Übersicht" at bounding box center [257, 226] width 85 height 41
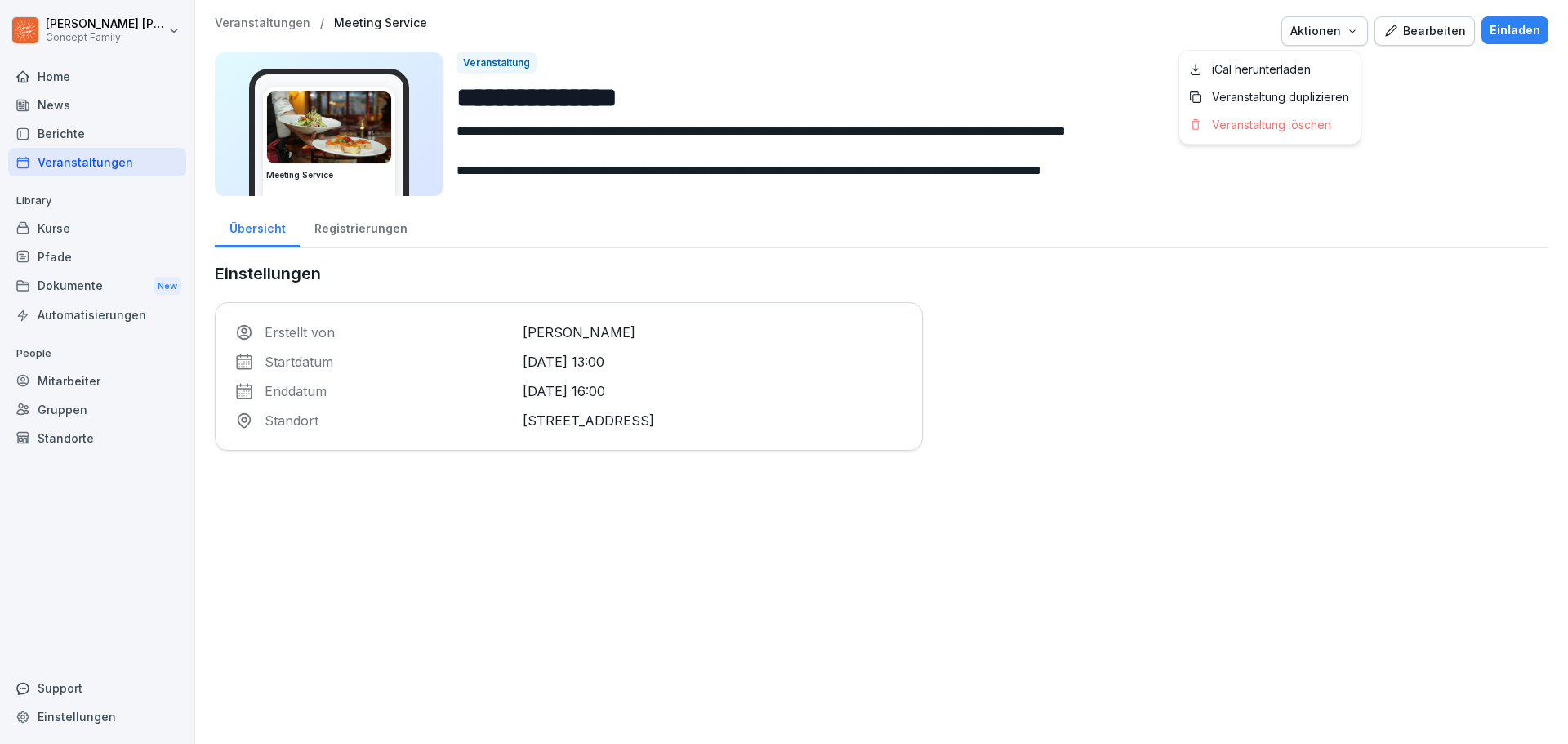
click at [1346, 29] on icon "button" at bounding box center [1352, 30] width 13 height 13
click at [711, 99] on html "**********" at bounding box center [784, 372] width 1568 height 744
click at [1325, 38] on div "Aktionen" at bounding box center [1323, 31] width 68 height 18
click at [1288, 126] on p "Veranstaltung löschen" at bounding box center [1272, 124] width 119 height 15
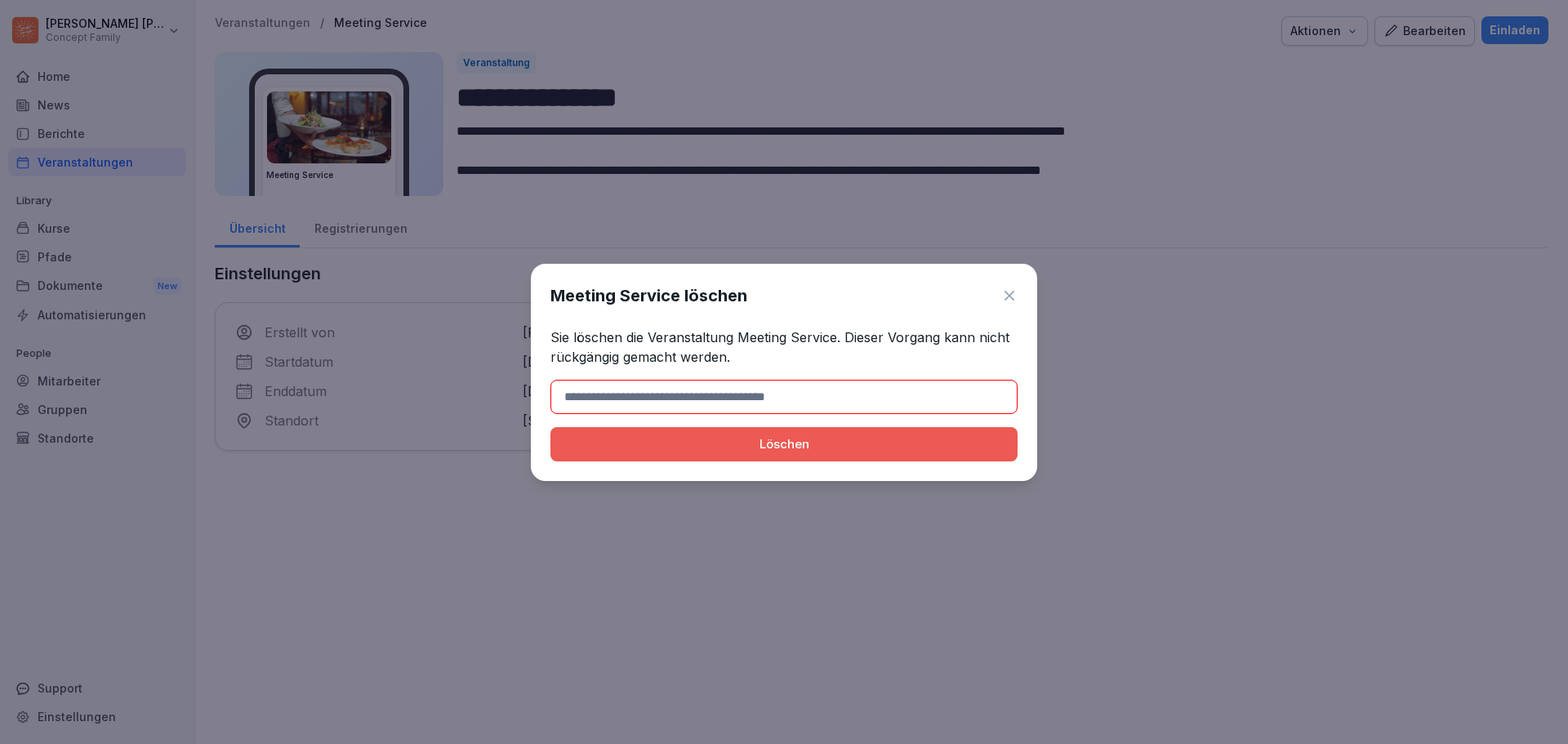
click at [742, 333] on p "Sie löschen die Veranstaltung Meeting Service. Dieser Vorgang kann nicht rückgä…" at bounding box center [784, 347] width 467 height 39
drag, startPoint x: 736, startPoint y: 334, endPoint x: 835, endPoint y: 333, distance: 99.0
click at [835, 333] on p "Sie löschen die Veranstaltung Meeting Service. Dieser Vorgang kann nicht rückgä…" at bounding box center [784, 347] width 467 height 39
copy p "Meeting Service"
click at [669, 385] on input at bounding box center [784, 397] width 467 height 35
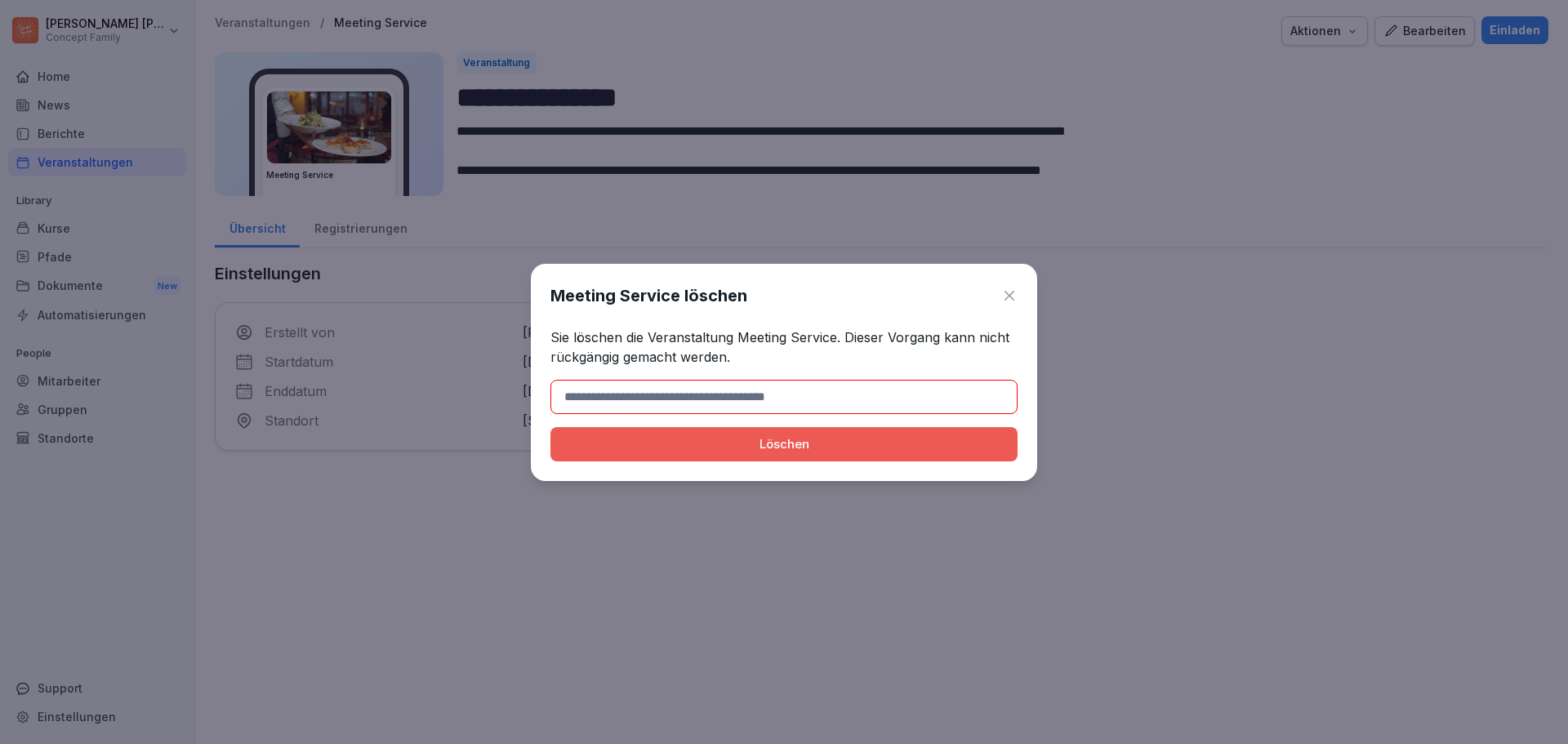
paste input "**********"
type input "**********"
click at [757, 442] on div "Löschen" at bounding box center [784, 443] width 441 height 18
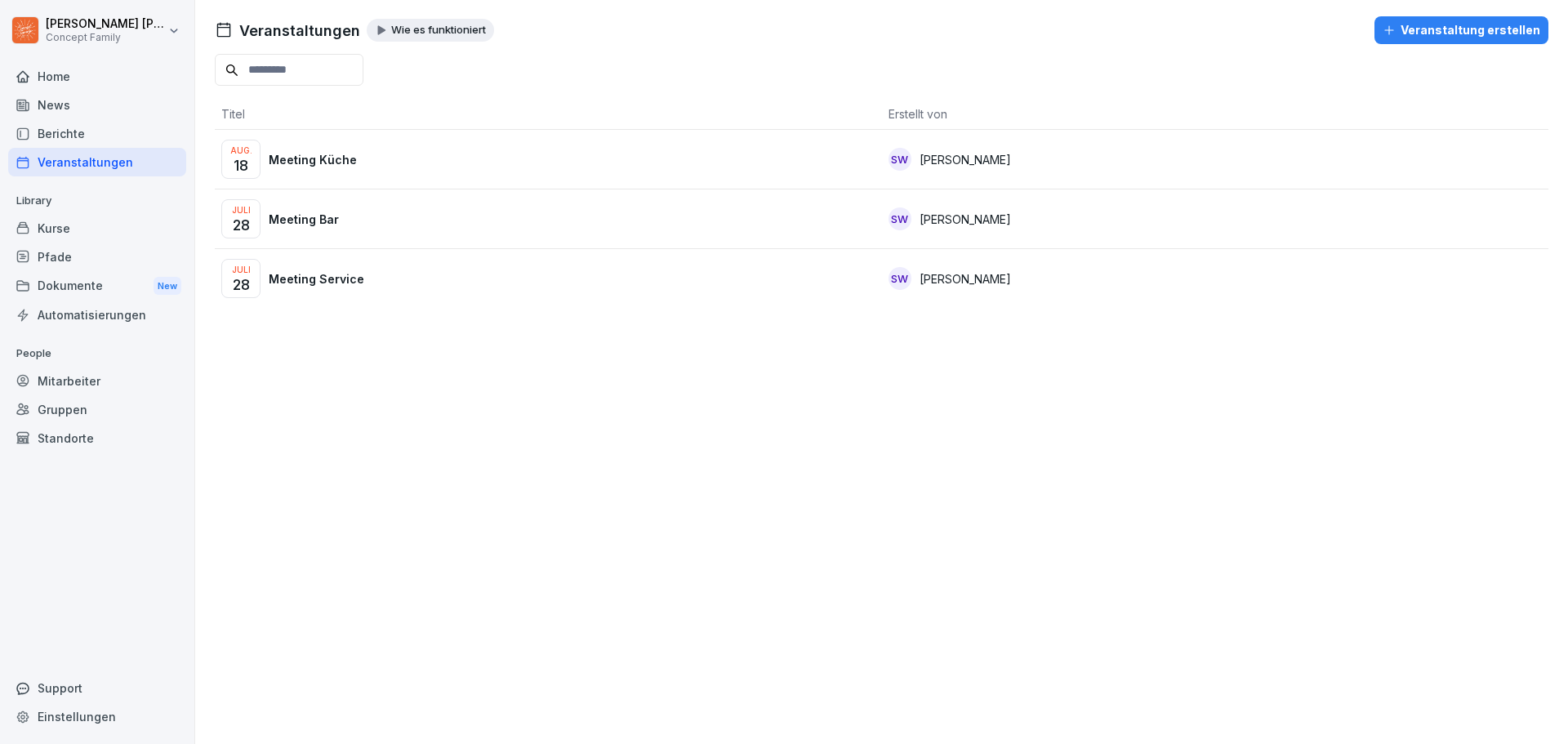
click at [96, 111] on div "News" at bounding box center [97, 105] width 178 height 29
